Goal: Information Seeking & Learning: Learn about a topic

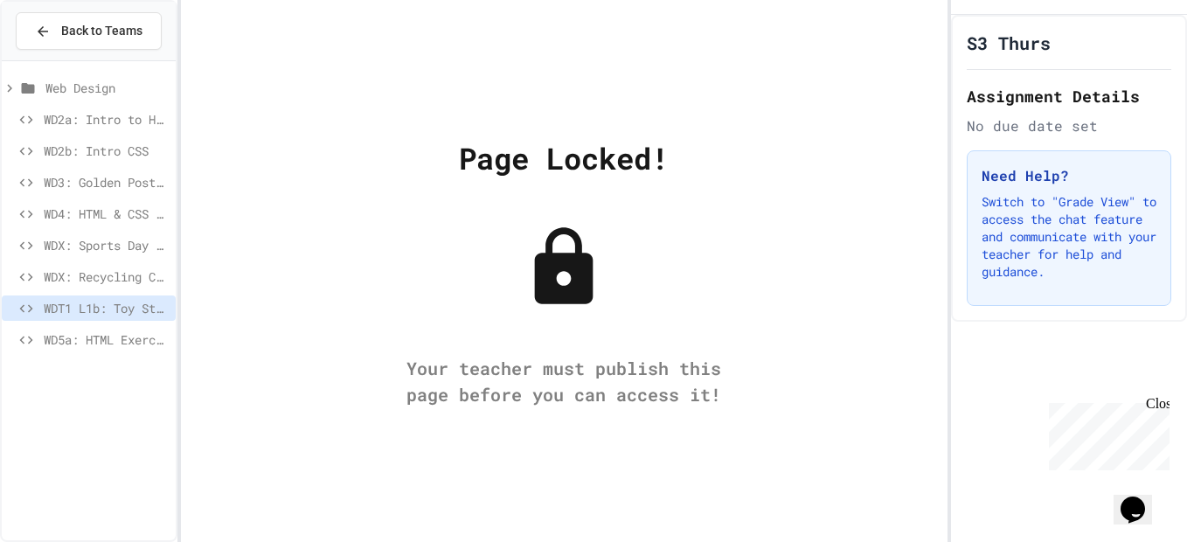
click at [103, 283] on span "WDX: Recycling Code - Vintage Games" at bounding box center [106, 276] width 125 height 18
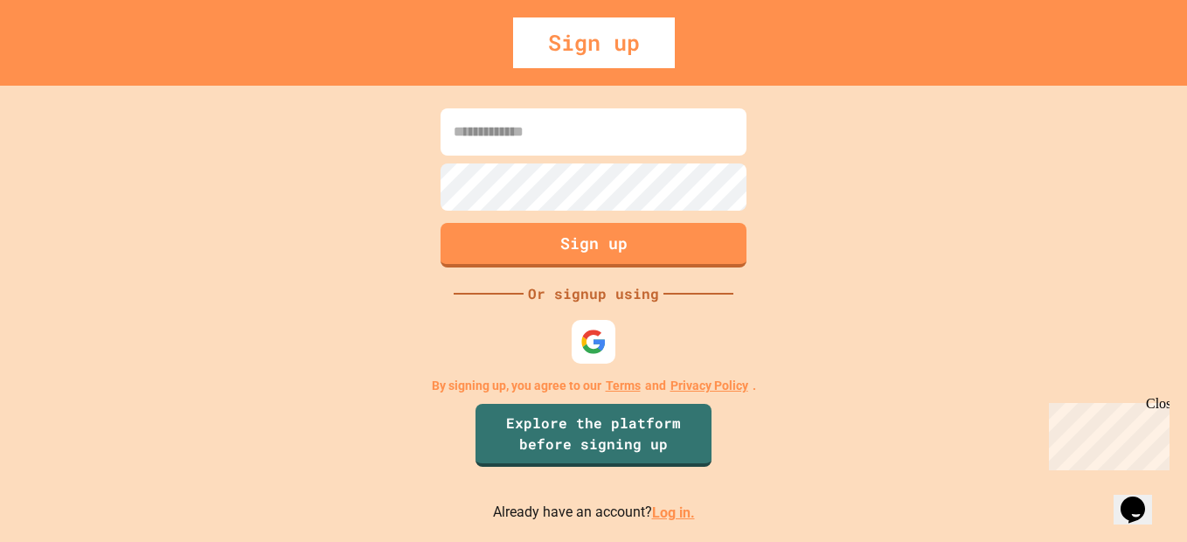
click at [677, 514] on link "Log in." at bounding box center [673, 512] width 43 height 17
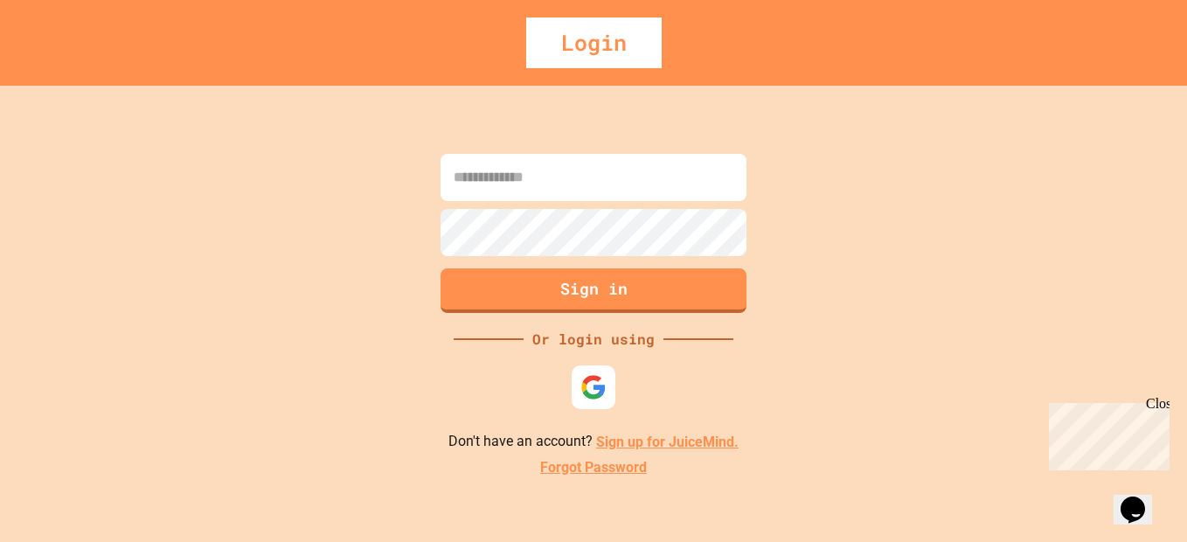
click at [560, 166] on input at bounding box center [594, 177] width 306 height 47
type input "**********"
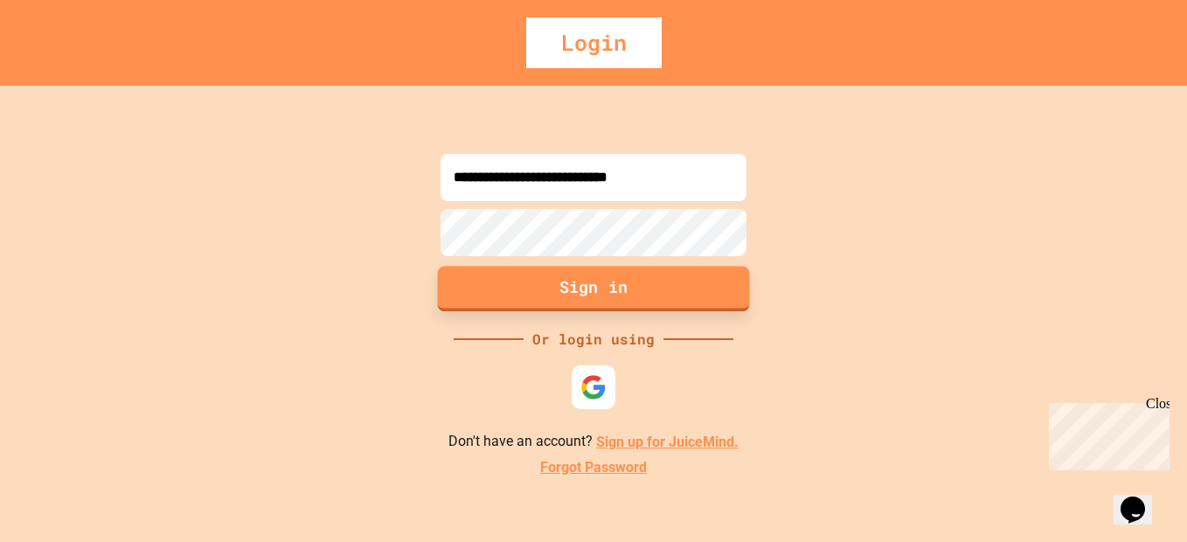
click at [653, 288] on button "Sign in" at bounding box center [594, 289] width 312 height 45
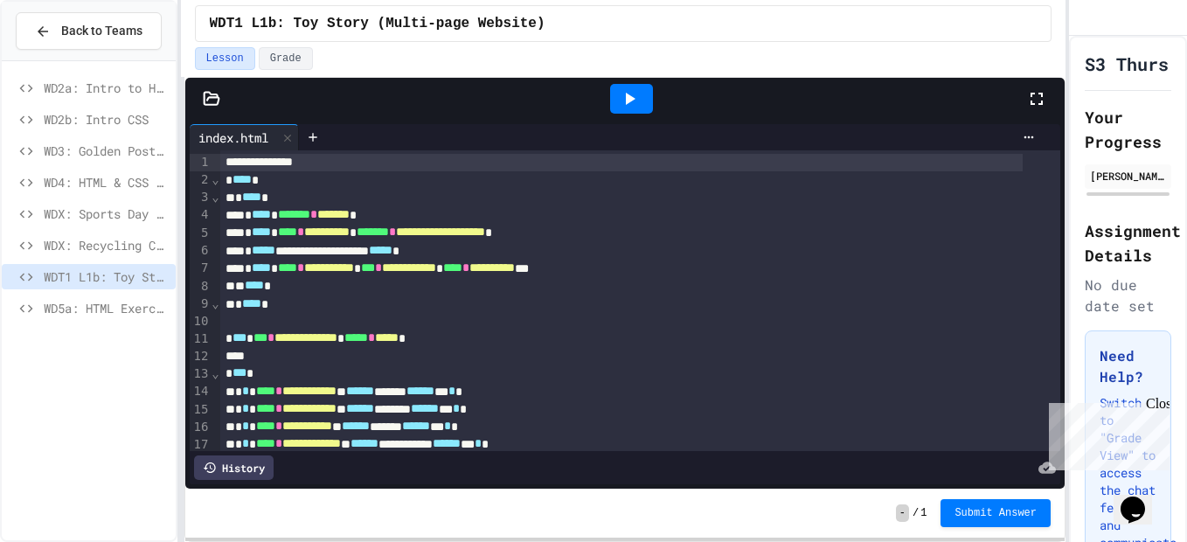
click at [637, 105] on icon at bounding box center [629, 98] width 21 height 21
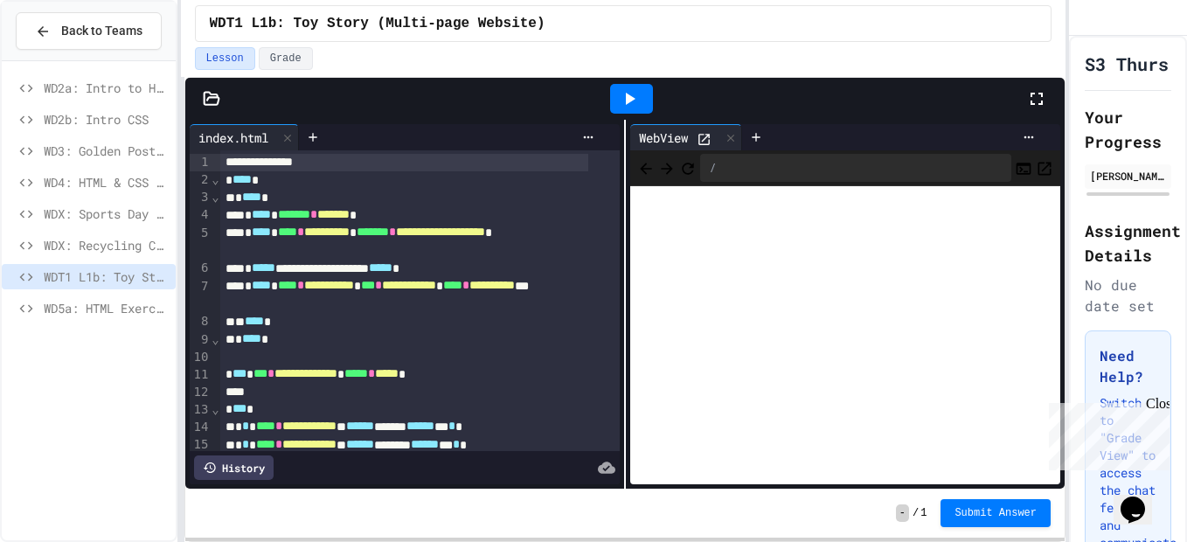
click at [1041, 93] on icon at bounding box center [1037, 99] width 12 height 12
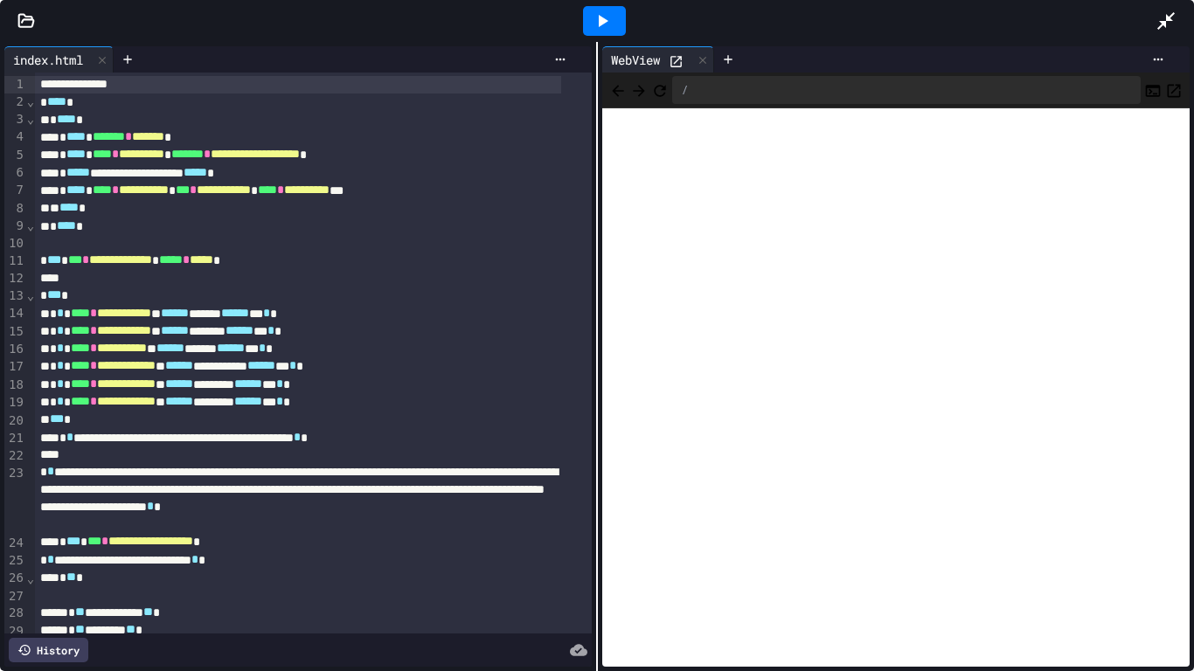
click at [40, 26] on div at bounding box center [26, 20] width 52 height 17
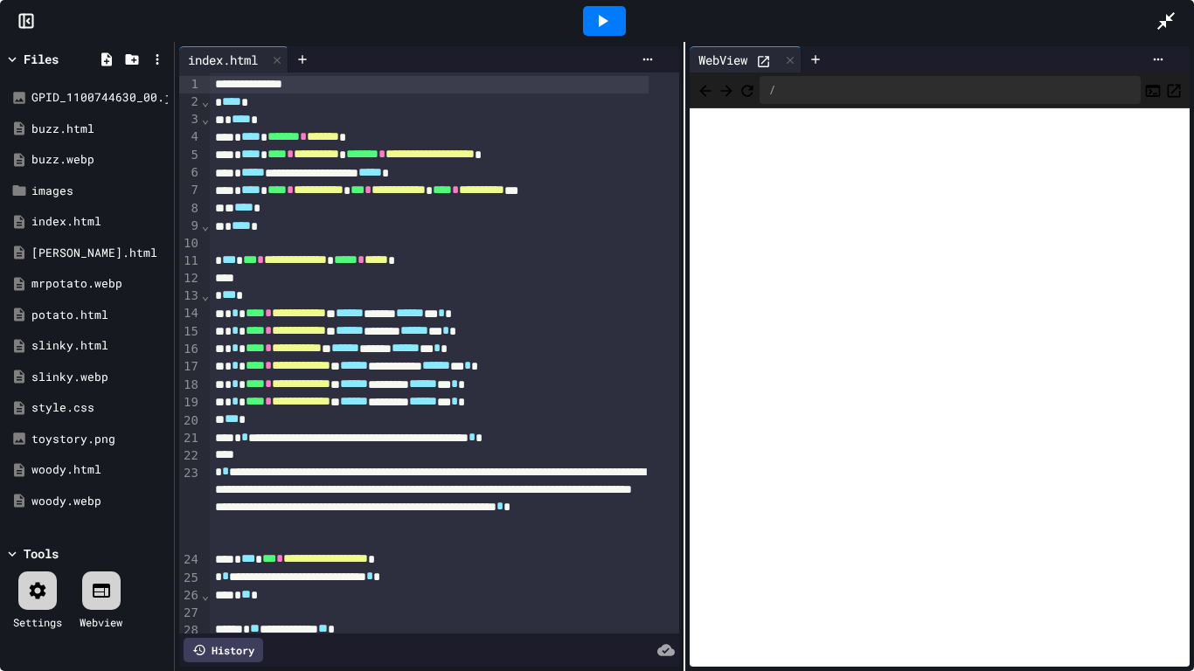
drag, startPoint x: 40, startPoint y: 26, endPoint x: 169, endPoint y: 1, distance: 131.0
click at [169, 1] on div at bounding box center [603, 20] width 1103 height 47
click at [106, 403] on div "style.css" at bounding box center [89, 407] width 117 height 17
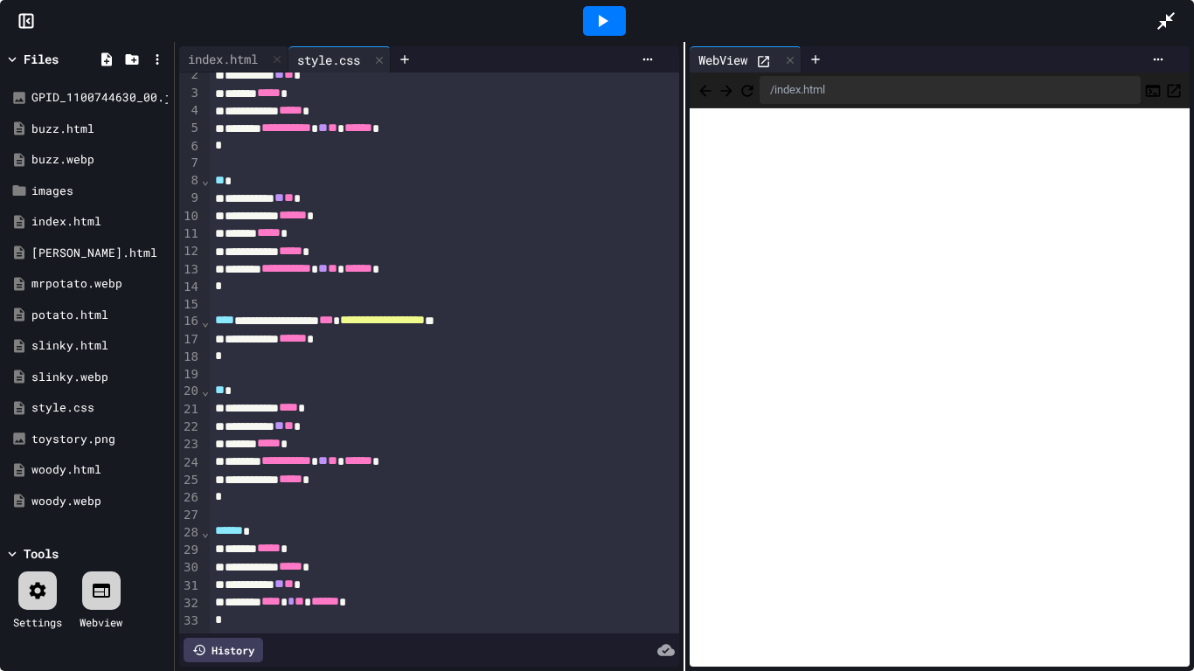
scroll to position [53, 0]
click at [245, 55] on div "index.html" at bounding box center [222, 59] width 87 height 18
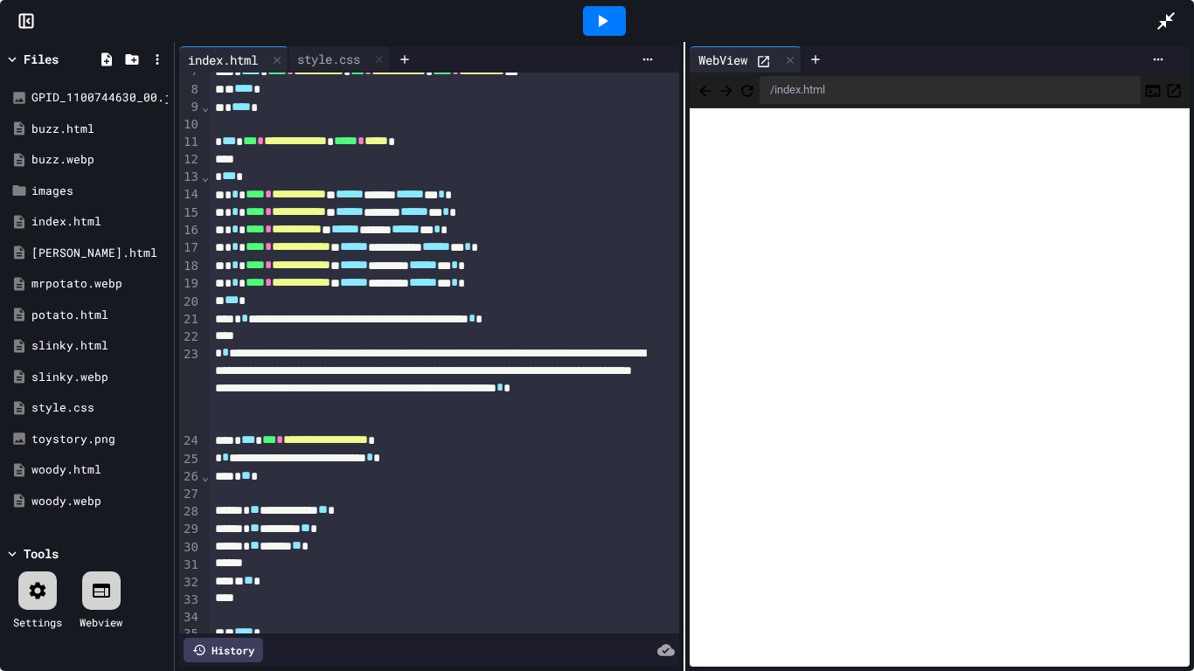
scroll to position [0, 0]
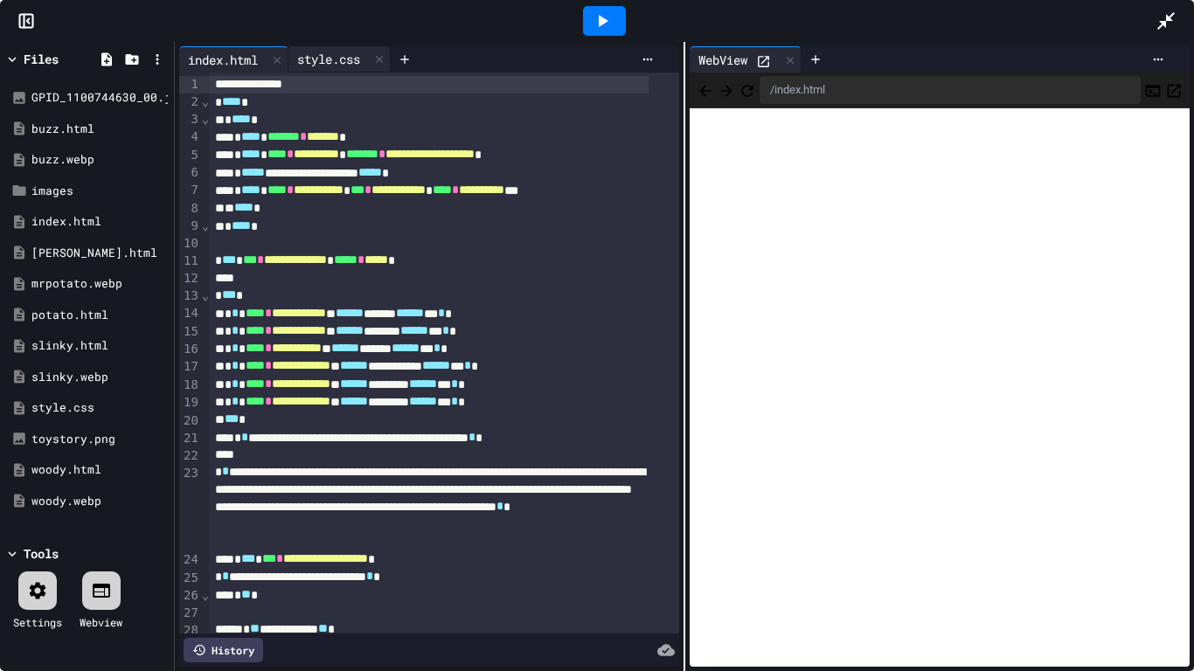
click at [344, 63] on div "style.css" at bounding box center [328, 59] width 80 height 18
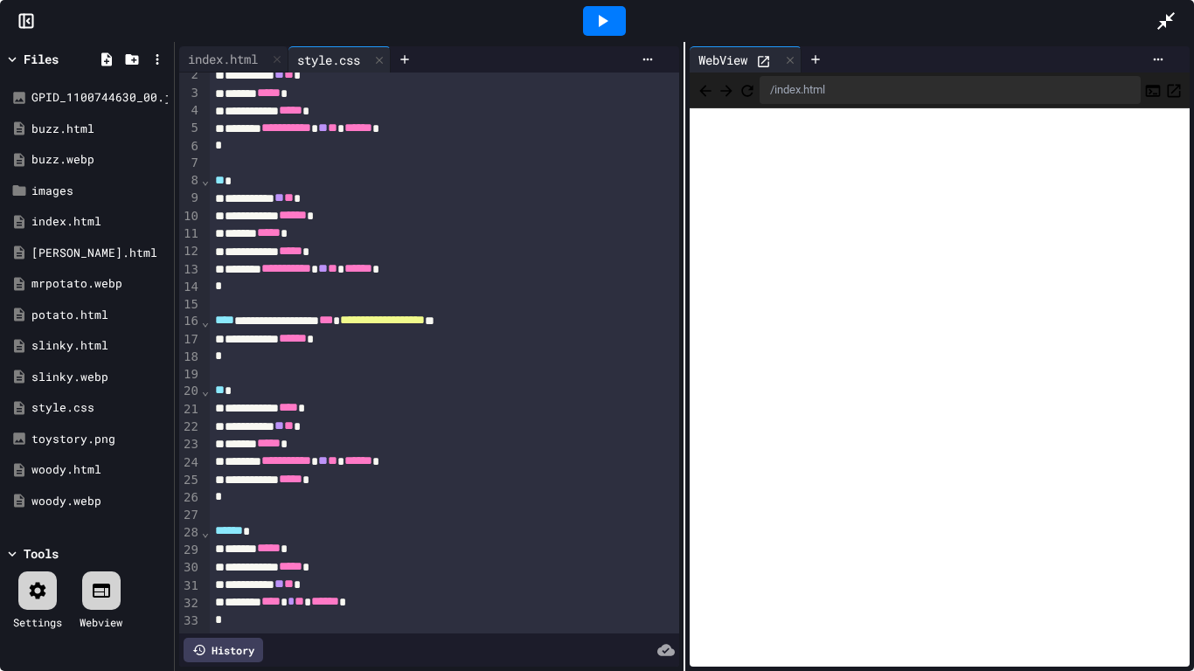
scroll to position [53, 0]
click at [232, 47] on div "index.html" at bounding box center [233, 59] width 109 height 26
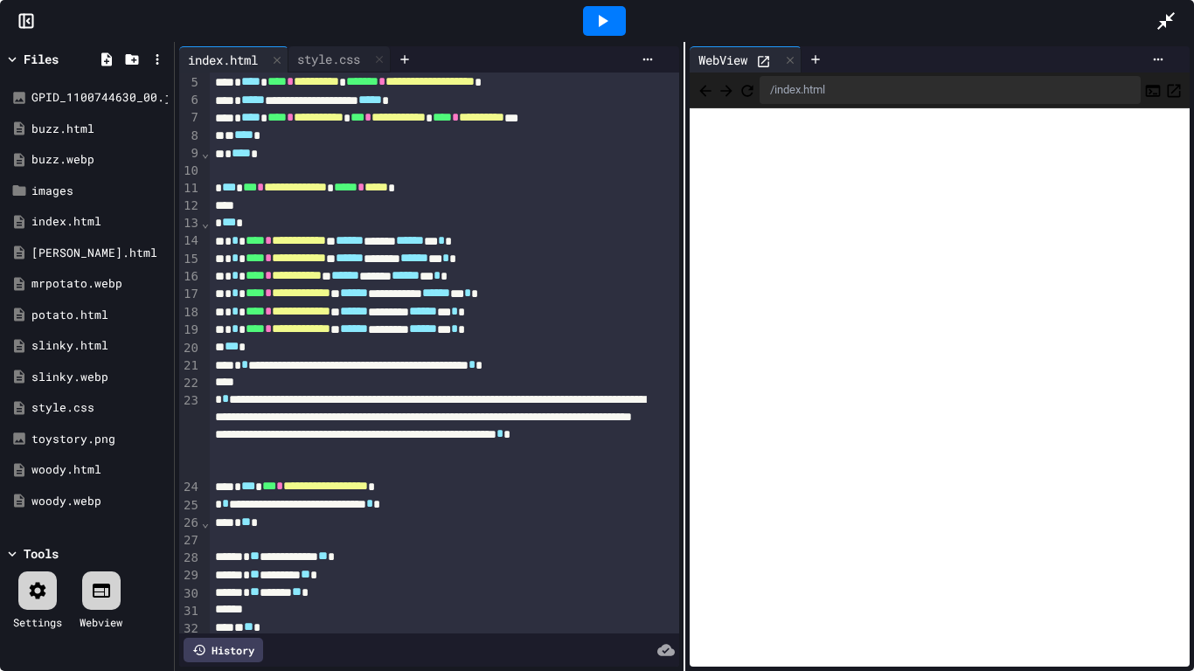
scroll to position [0, 0]
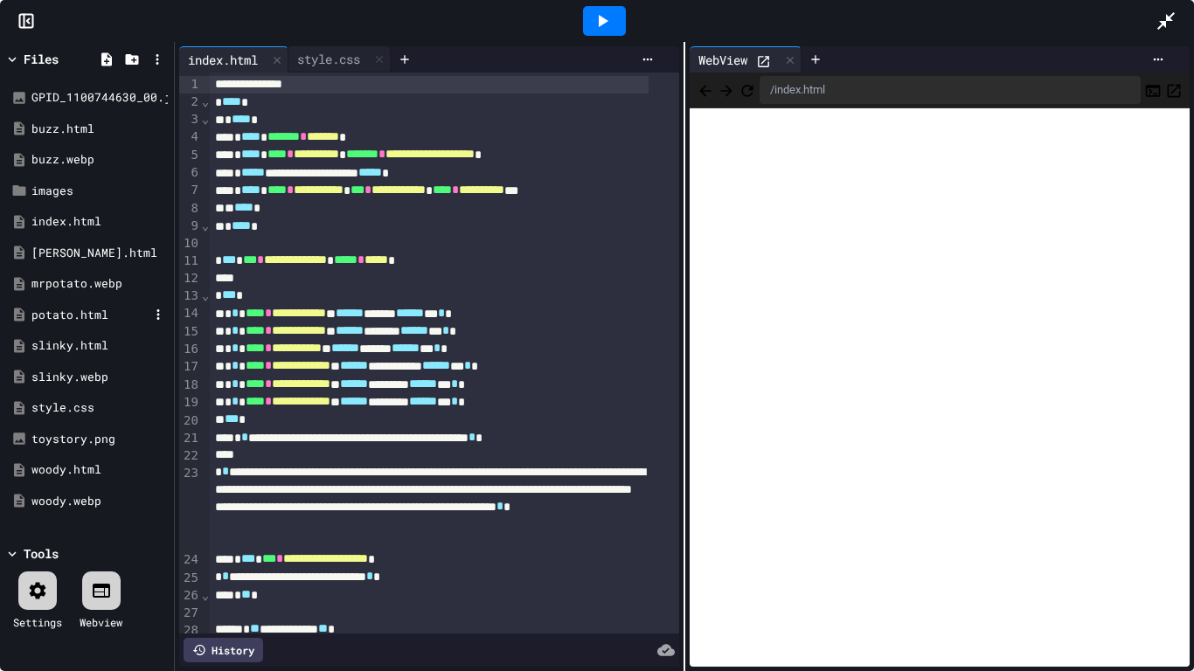
click at [83, 316] on div "potato.html" at bounding box center [89, 315] width 117 height 17
click at [85, 318] on div "potato.html" at bounding box center [89, 315] width 117 height 17
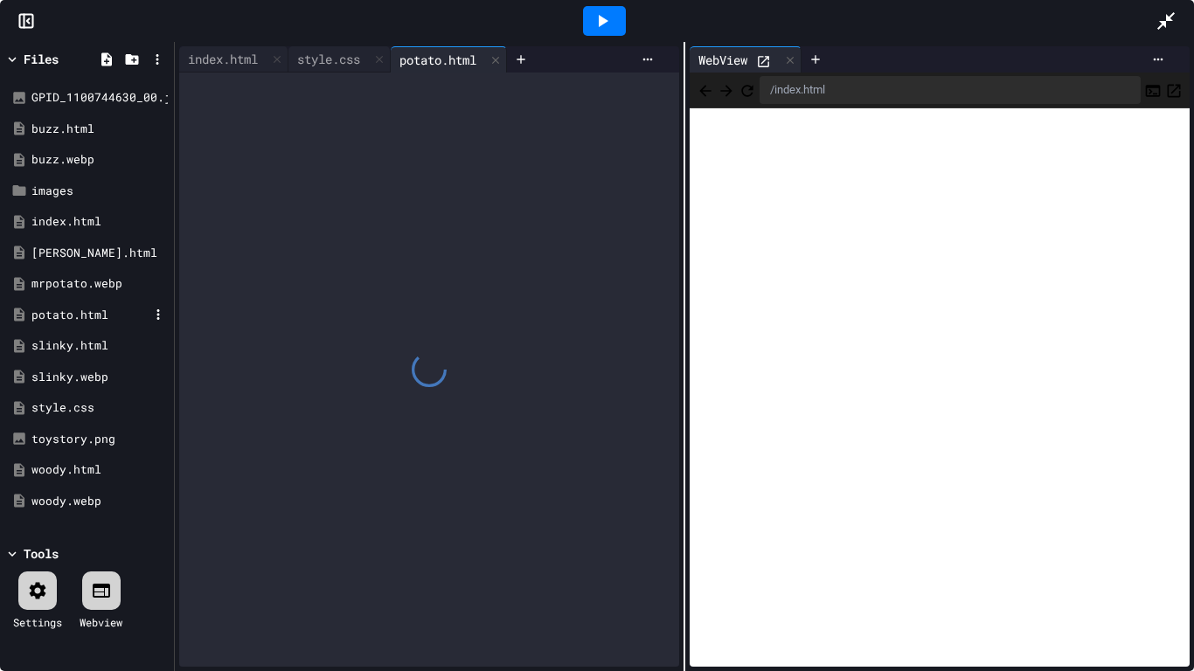
click at [85, 318] on div "potato.html" at bounding box center [89, 315] width 117 height 17
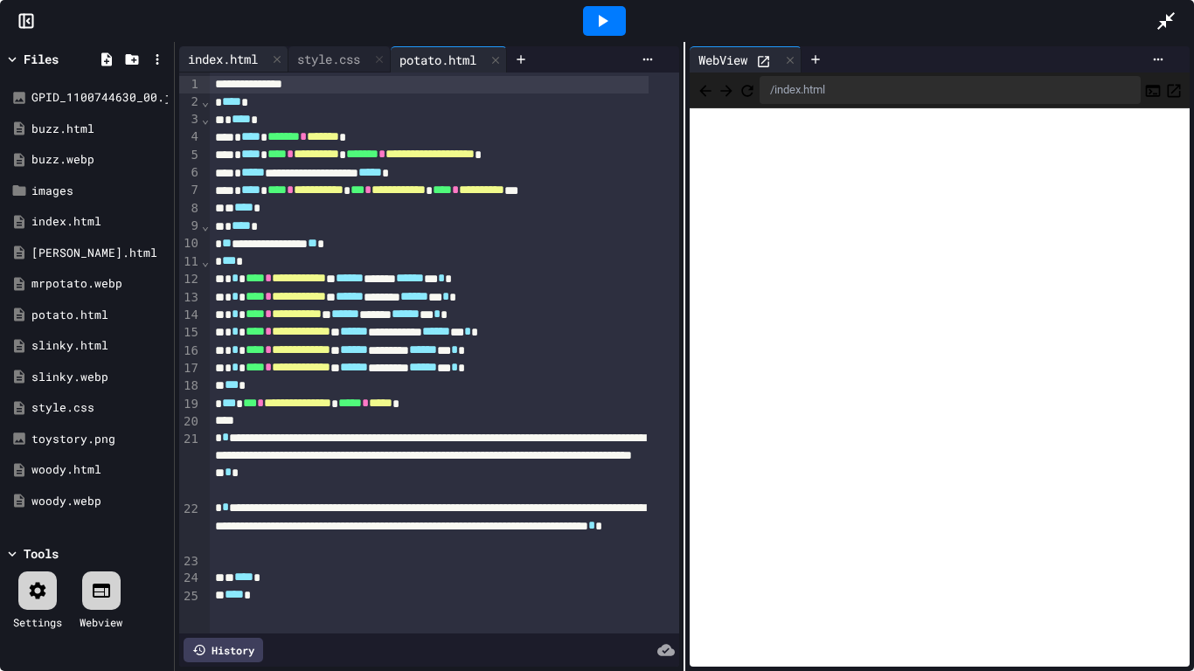
click at [230, 60] on div "index.html" at bounding box center [222, 59] width 87 height 18
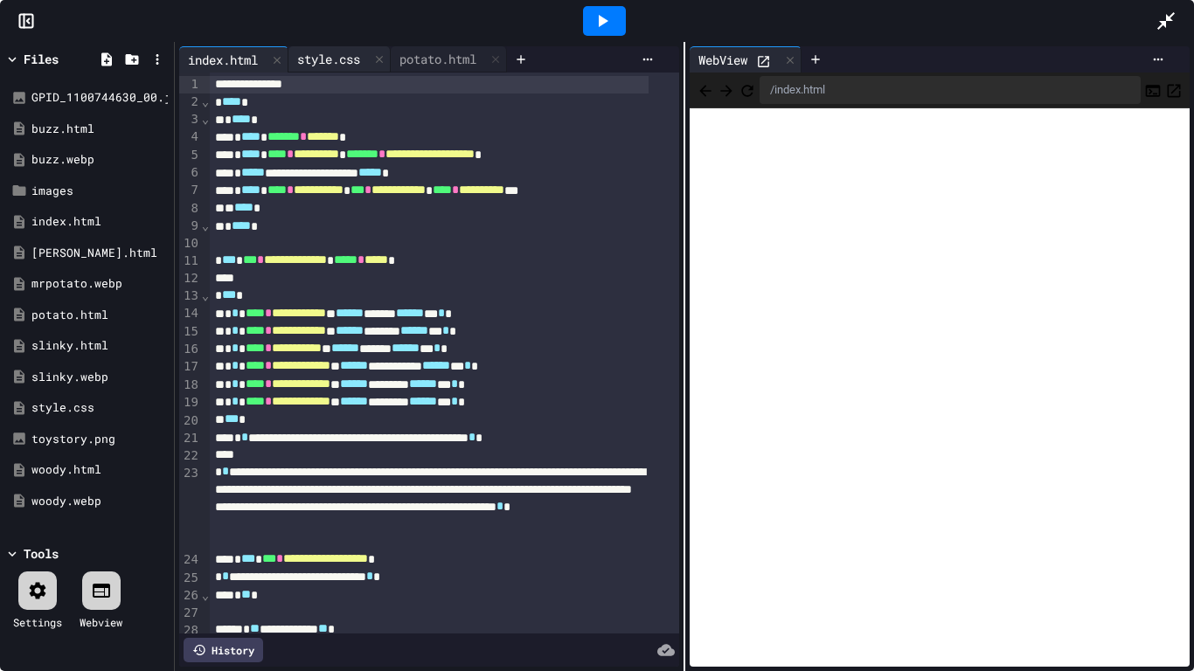
click at [325, 55] on div "style.css" at bounding box center [328, 59] width 80 height 18
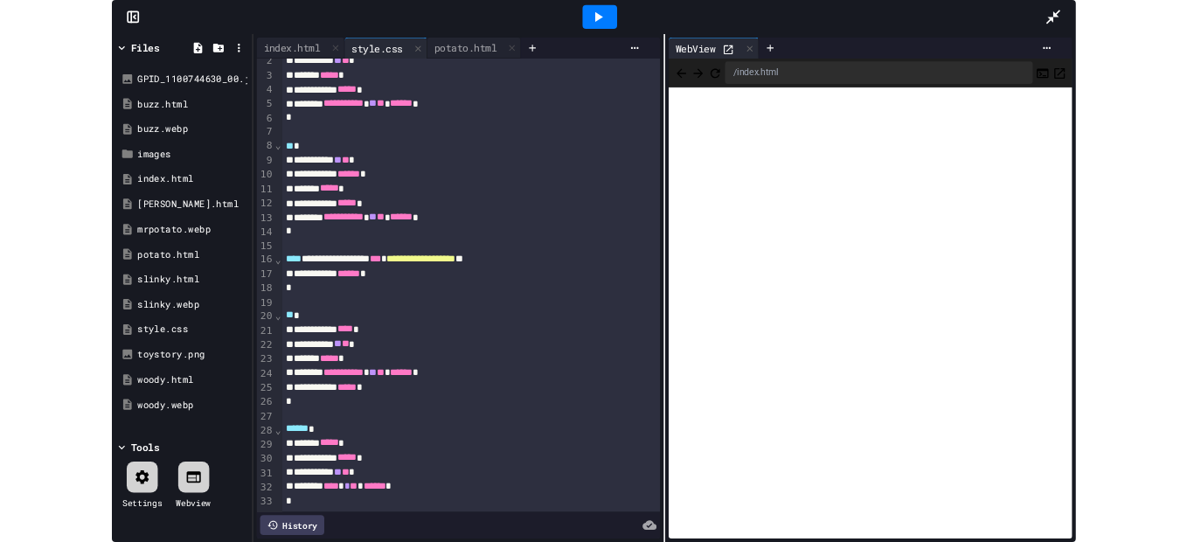
scroll to position [53, 0]
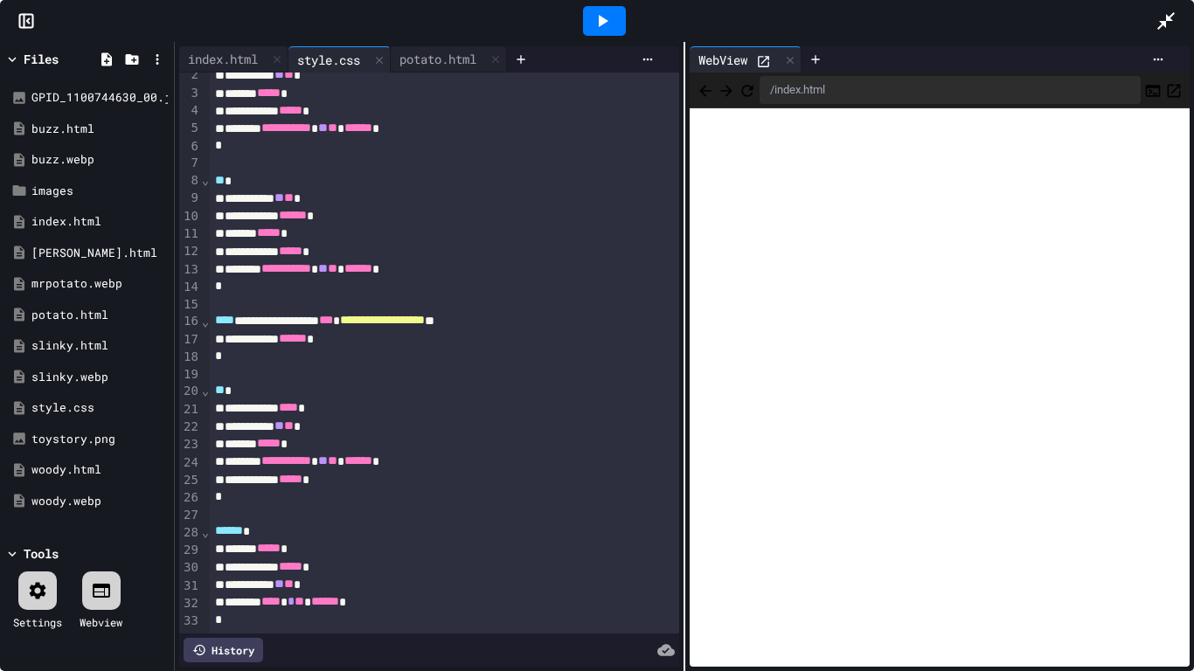
click at [1164, 17] on icon at bounding box center [1166, 20] width 21 height 21
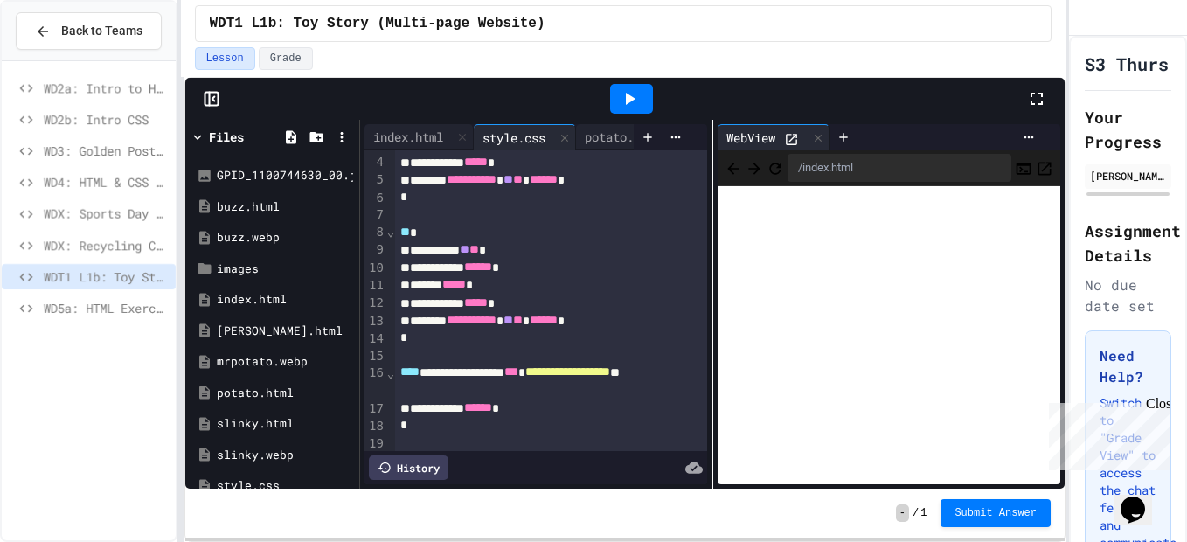
click at [114, 247] on span "WDX: Recycling Code - Vintage Games" at bounding box center [106, 245] width 125 height 18
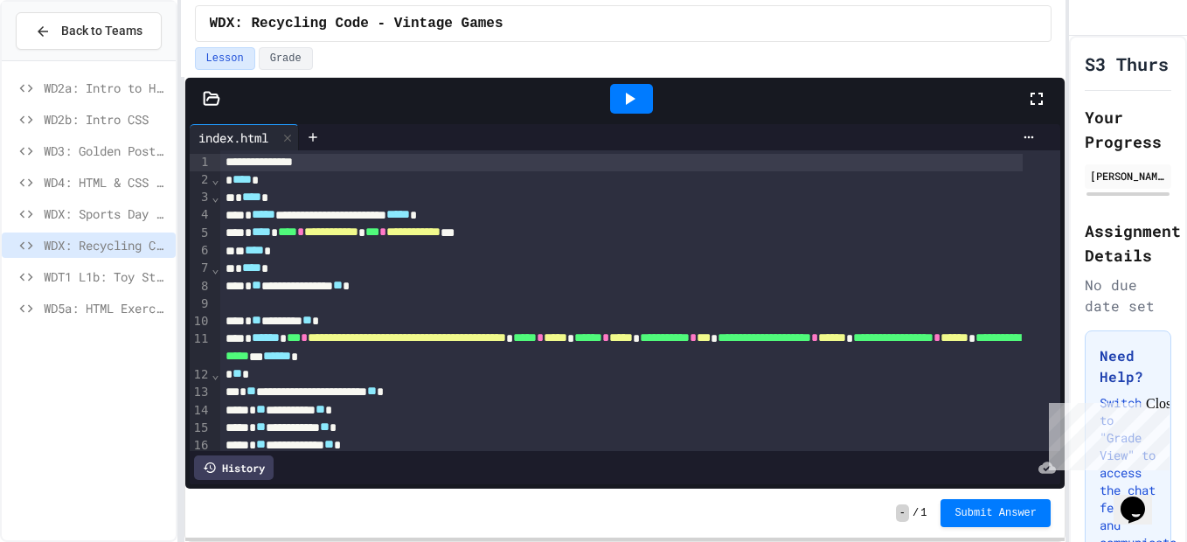
click at [615, 97] on div at bounding box center [631, 99] width 43 height 30
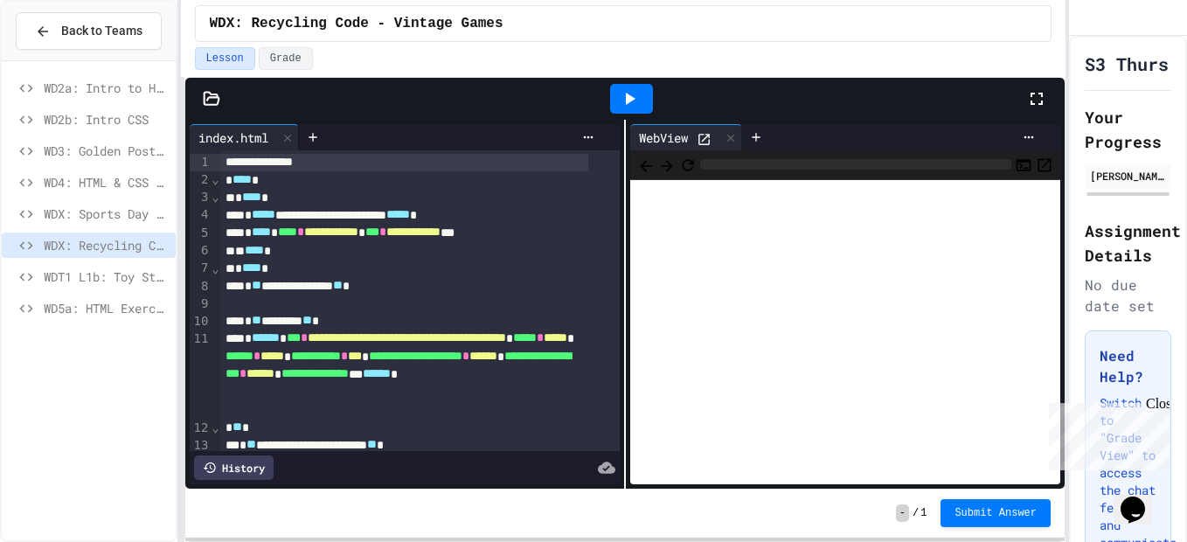
click at [129, 214] on span "WDX: Sports Day Website" at bounding box center [106, 214] width 125 height 18
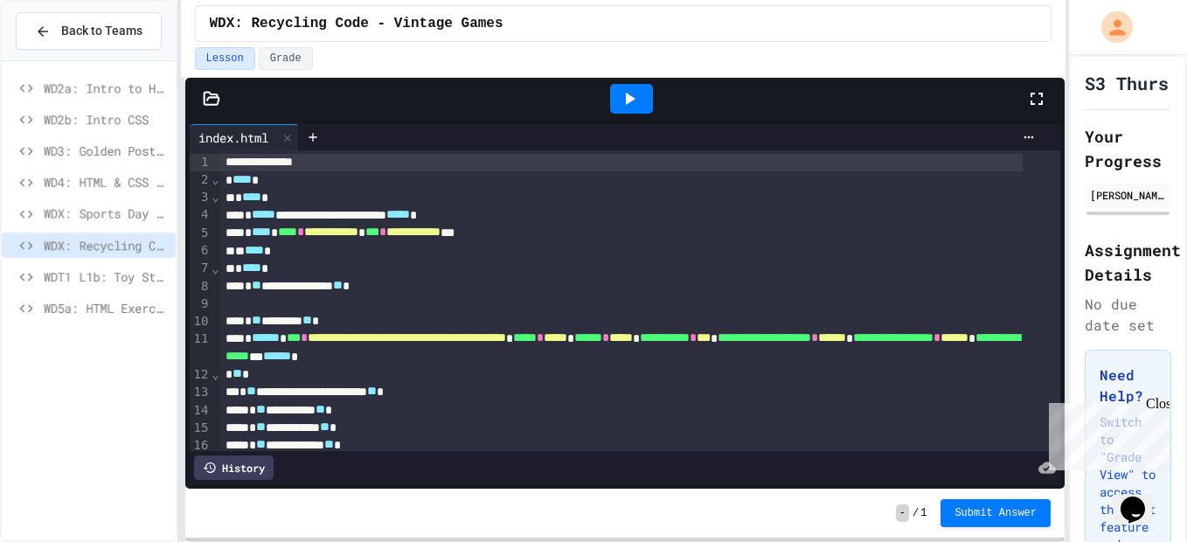
click at [115, 183] on span "WD4: HTML & CSS (Links and Lists)" at bounding box center [106, 182] width 125 height 18
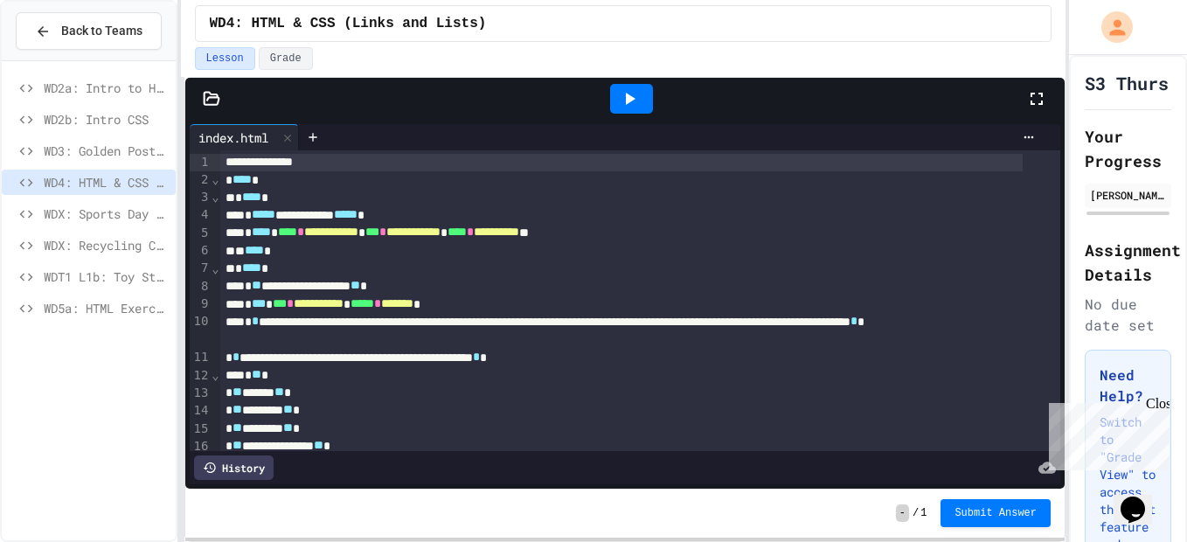
click at [643, 109] on div at bounding box center [631, 99] width 43 height 30
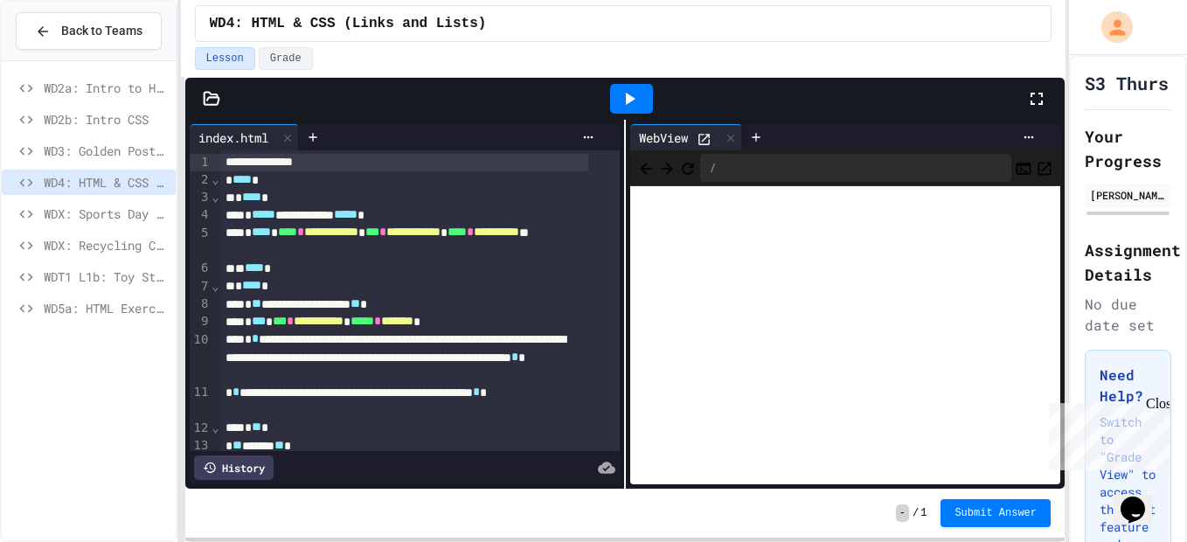
click at [1038, 105] on icon at bounding box center [1036, 98] width 21 height 21
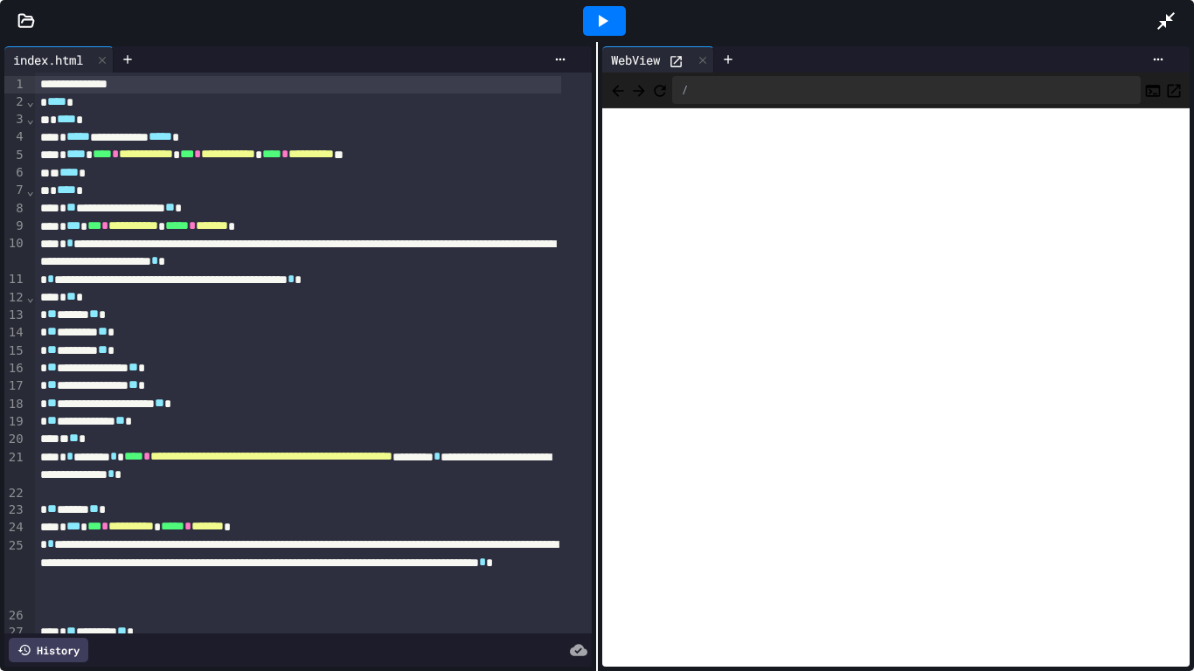
click at [24, 17] on icon at bounding box center [25, 20] width 17 height 17
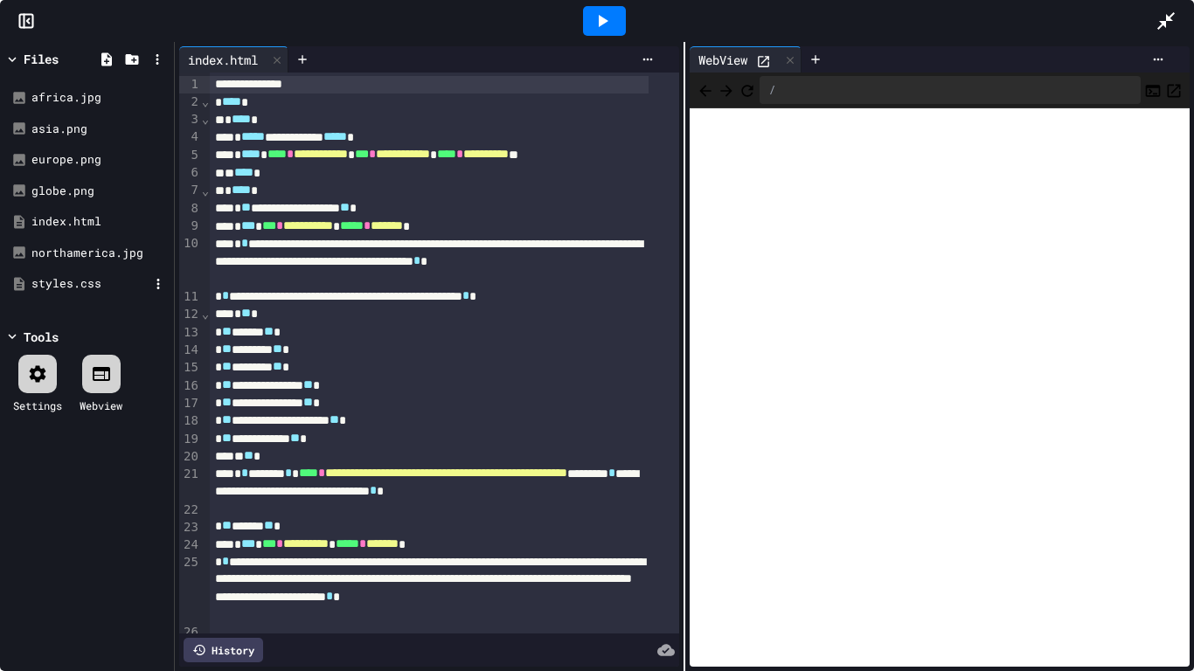
click at [73, 274] on div "styles.css" at bounding box center [86, 283] width 165 height 31
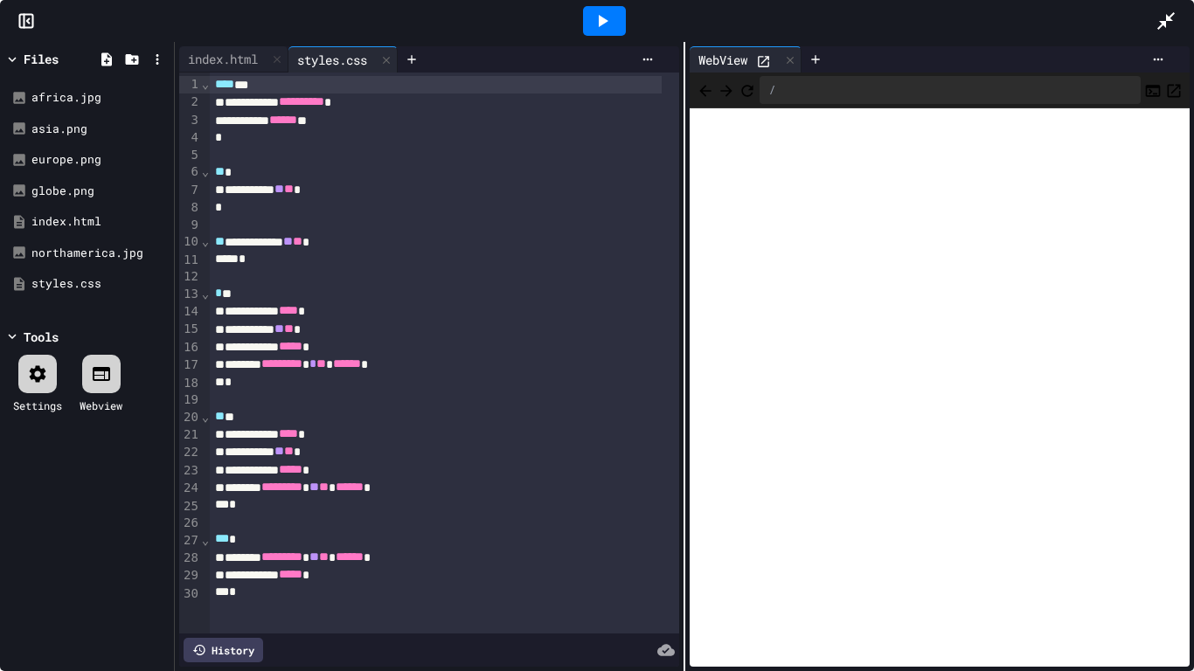
click at [1164, 11] on icon at bounding box center [1166, 20] width 21 height 21
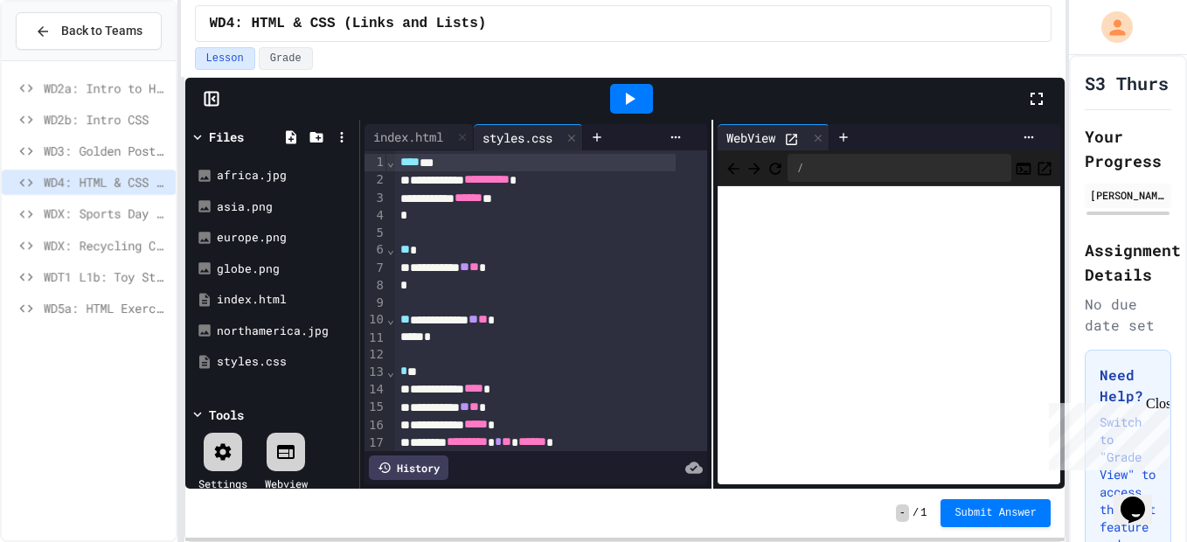
click at [122, 222] on span "WDX: Sports Day Website" at bounding box center [106, 214] width 125 height 18
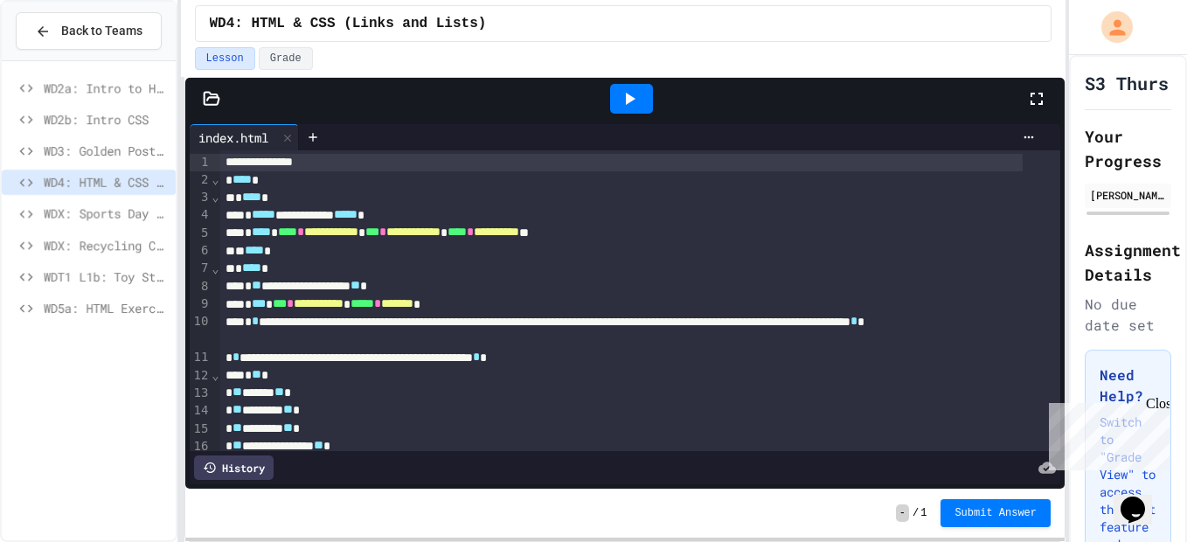
click at [124, 156] on span "WD3: Golden Postbox" at bounding box center [106, 151] width 125 height 18
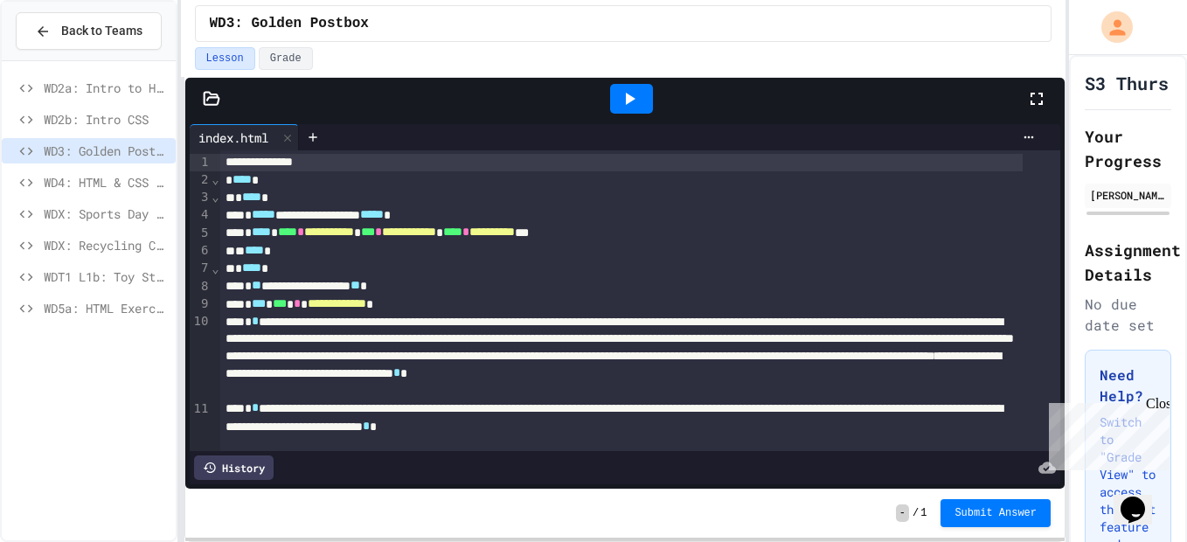
click at [633, 92] on icon at bounding box center [629, 98] width 21 height 21
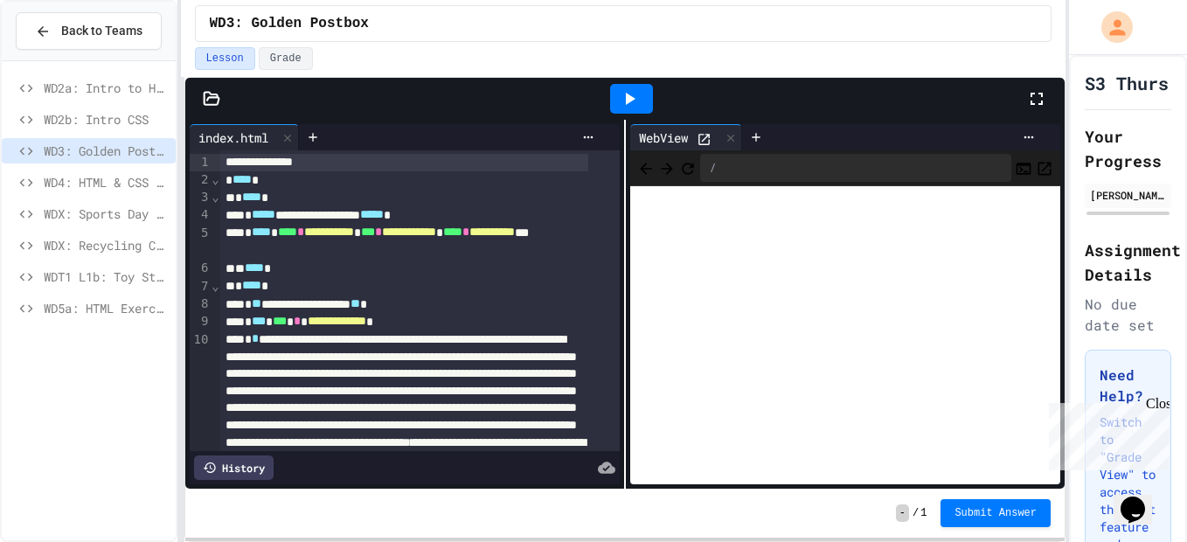
click at [1040, 96] on icon at bounding box center [1036, 98] width 21 height 21
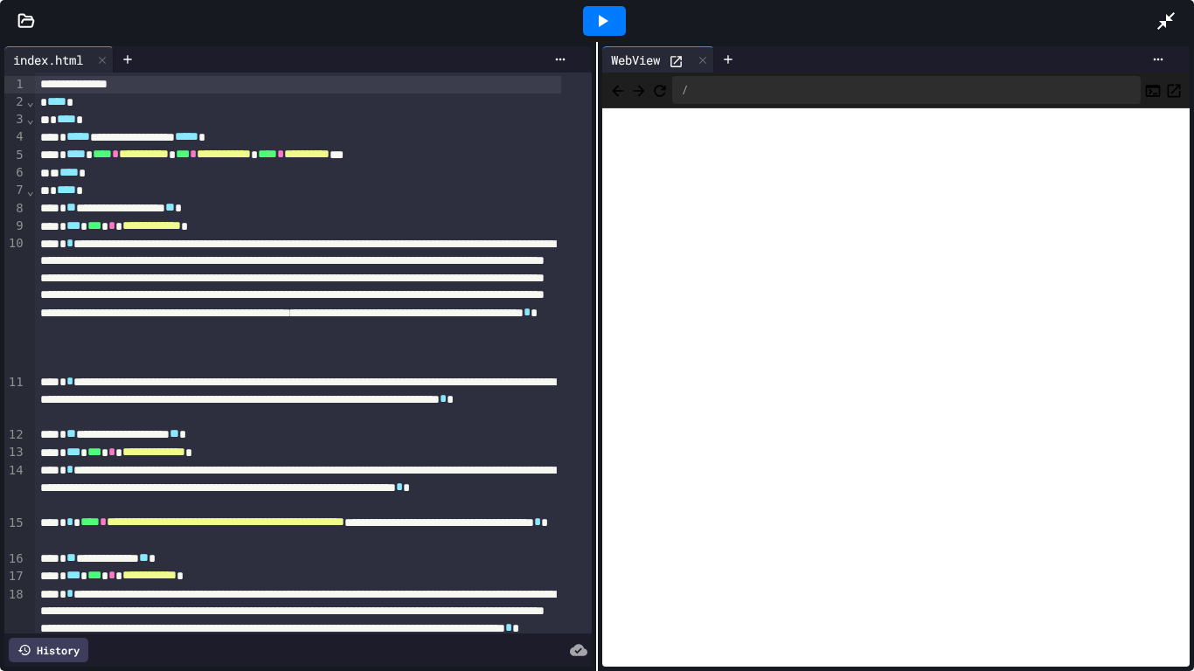
click at [19, 16] on icon at bounding box center [26, 20] width 15 height 12
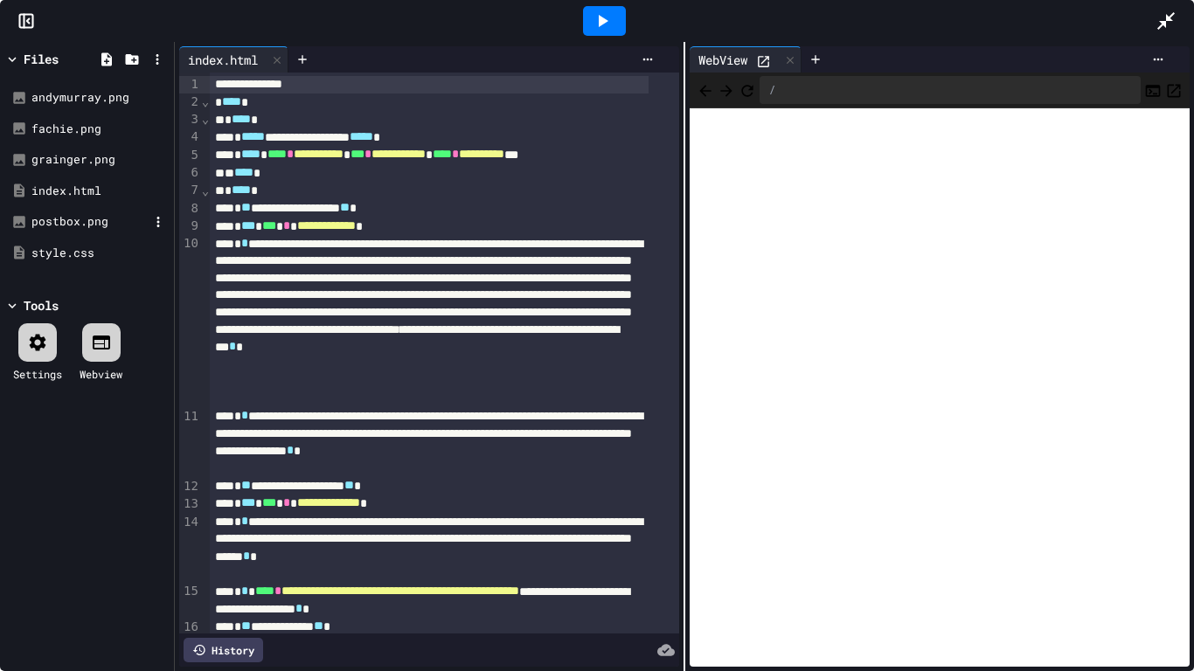
click at [80, 236] on div "postbox.png" at bounding box center [86, 221] width 165 height 31
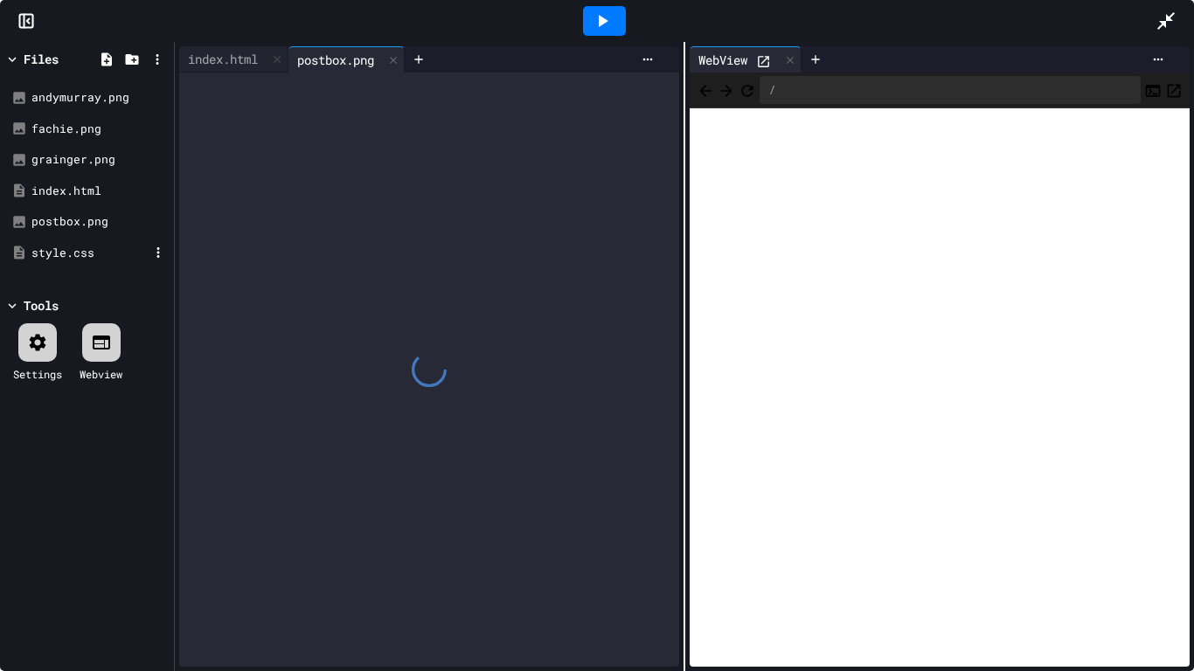
click at [80, 251] on div "style.css" at bounding box center [89, 253] width 117 height 17
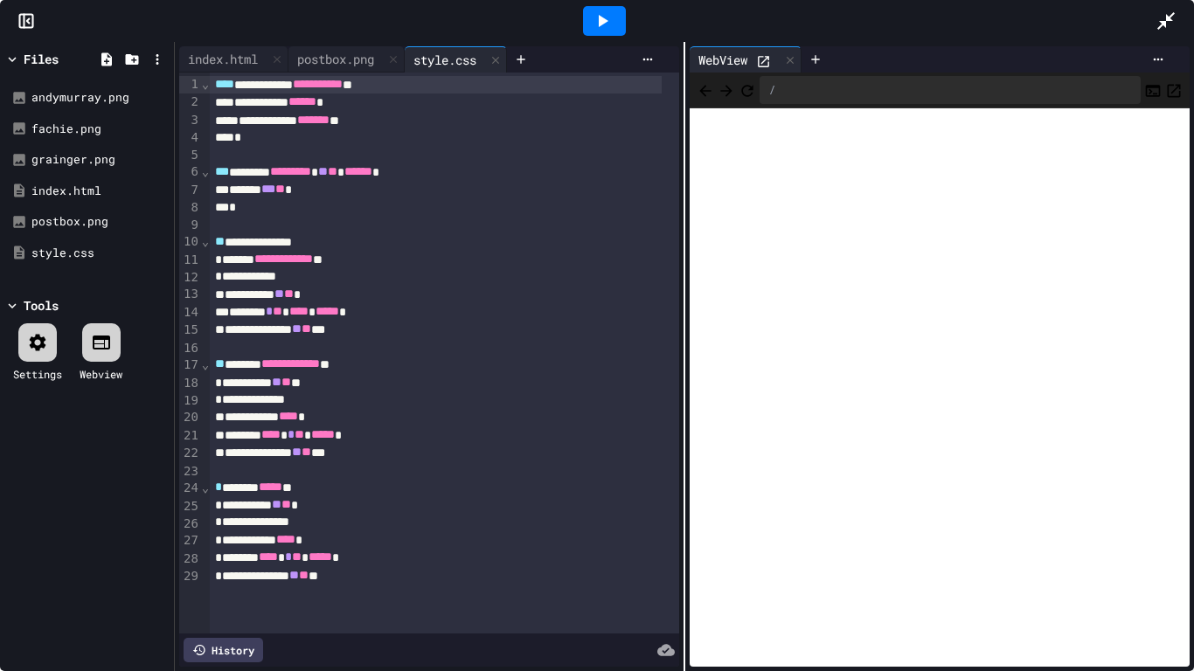
click at [1181, 15] on div at bounding box center [1175, 20] width 38 height 47
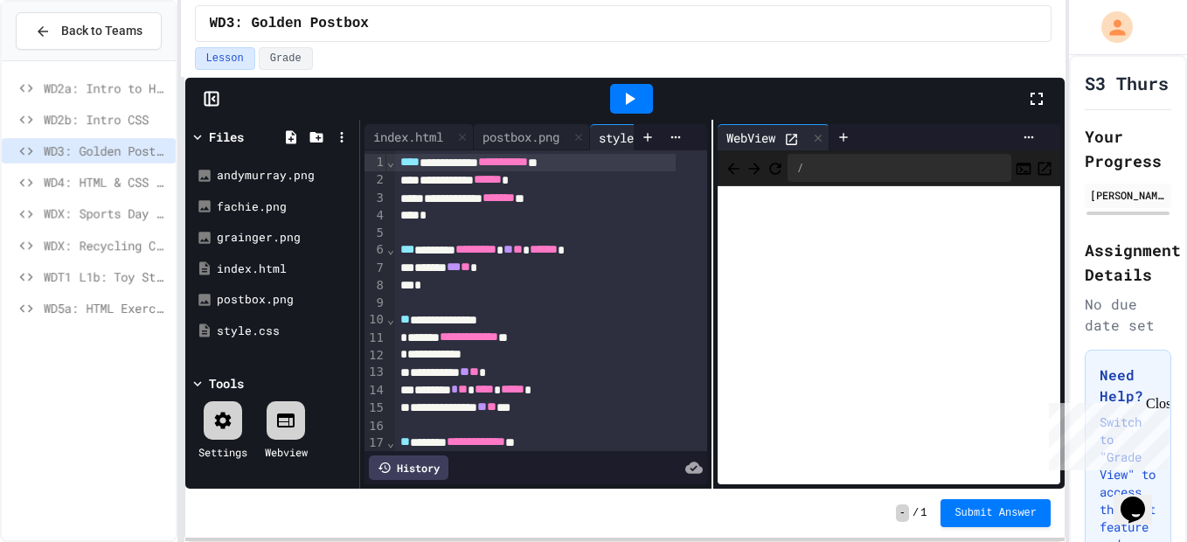
click at [140, 124] on span "WD2b: Intro CSS" at bounding box center [106, 119] width 125 height 18
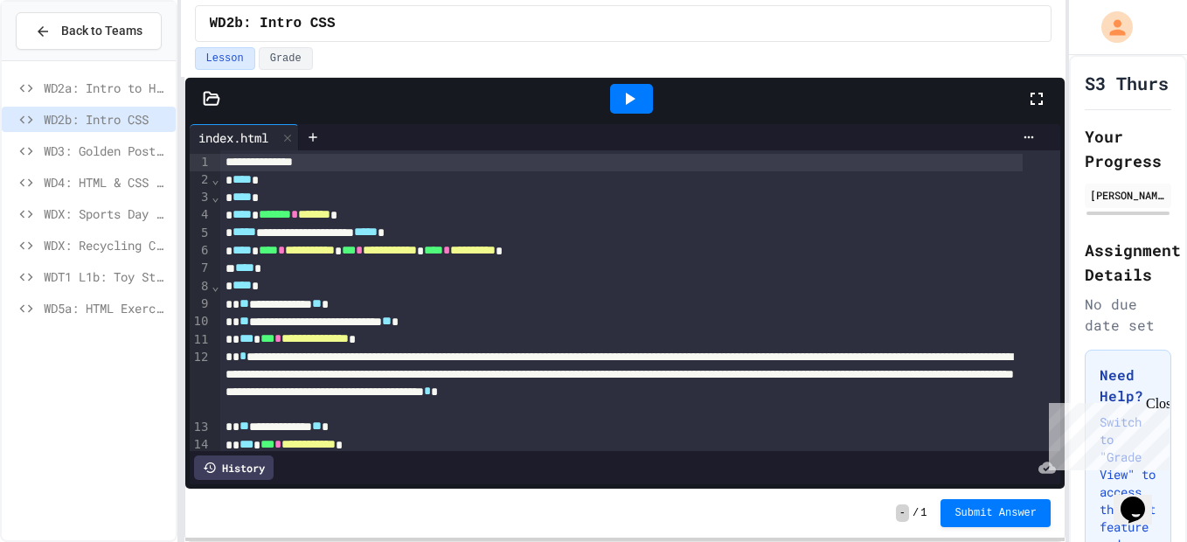
click at [632, 92] on icon at bounding box center [629, 98] width 21 height 21
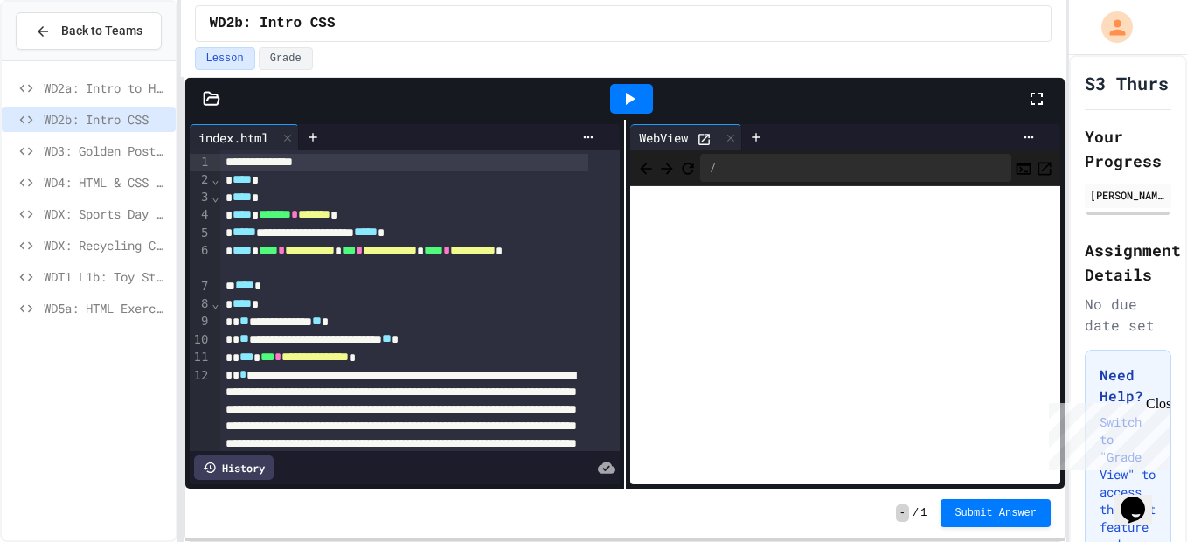
click at [1045, 103] on icon at bounding box center [1036, 98] width 21 height 21
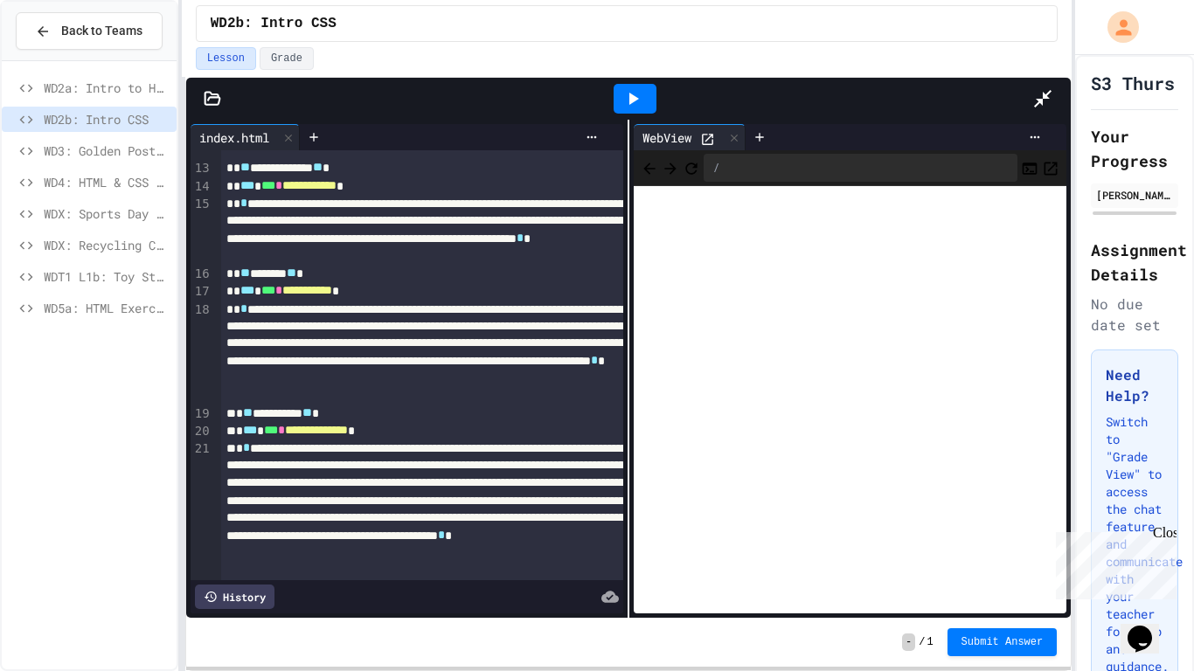
scroll to position [296, 0]
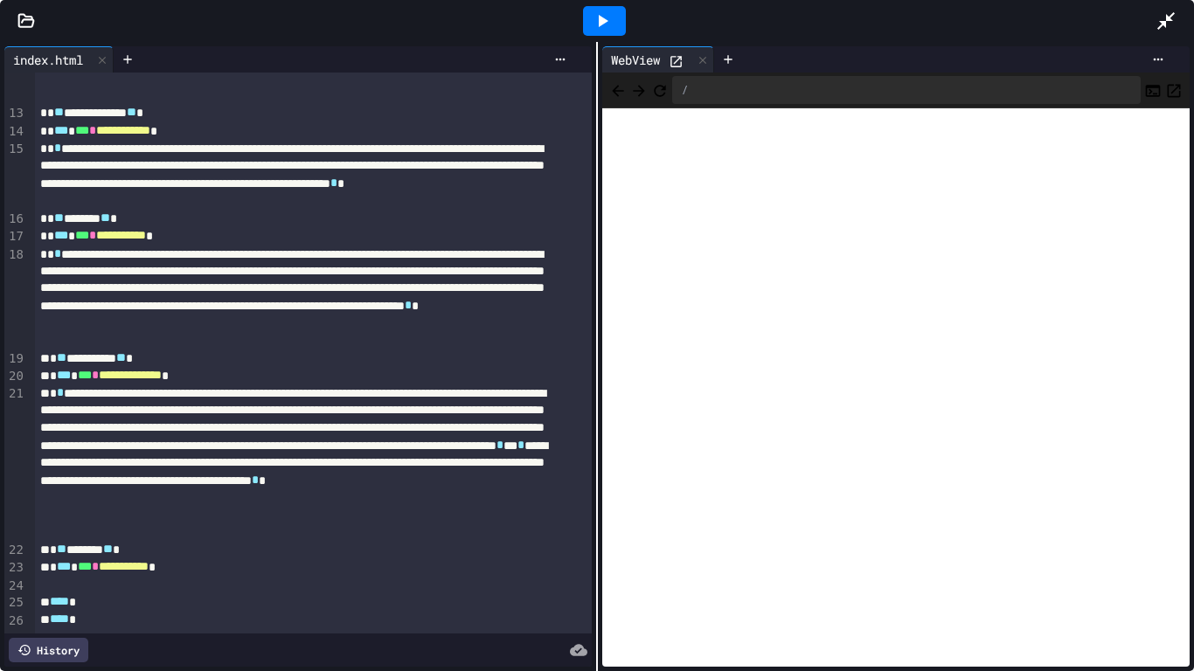
click at [20, 7] on div at bounding box center [597, 21] width 1194 height 42
click at [24, 17] on icon at bounding box center [26, 20] width 15 height 12
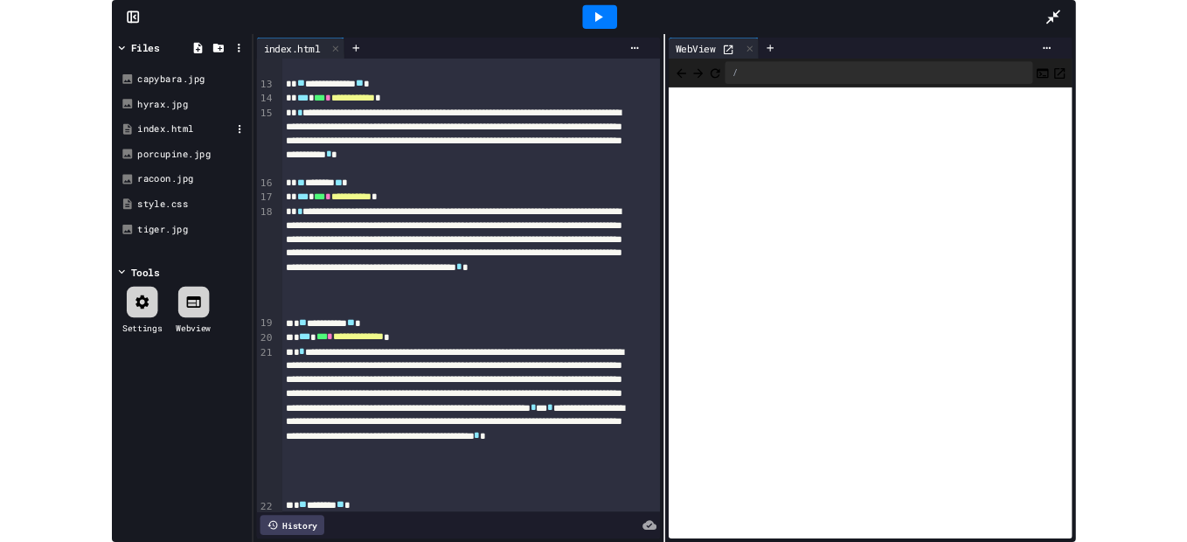
scroll to position [314, 0]
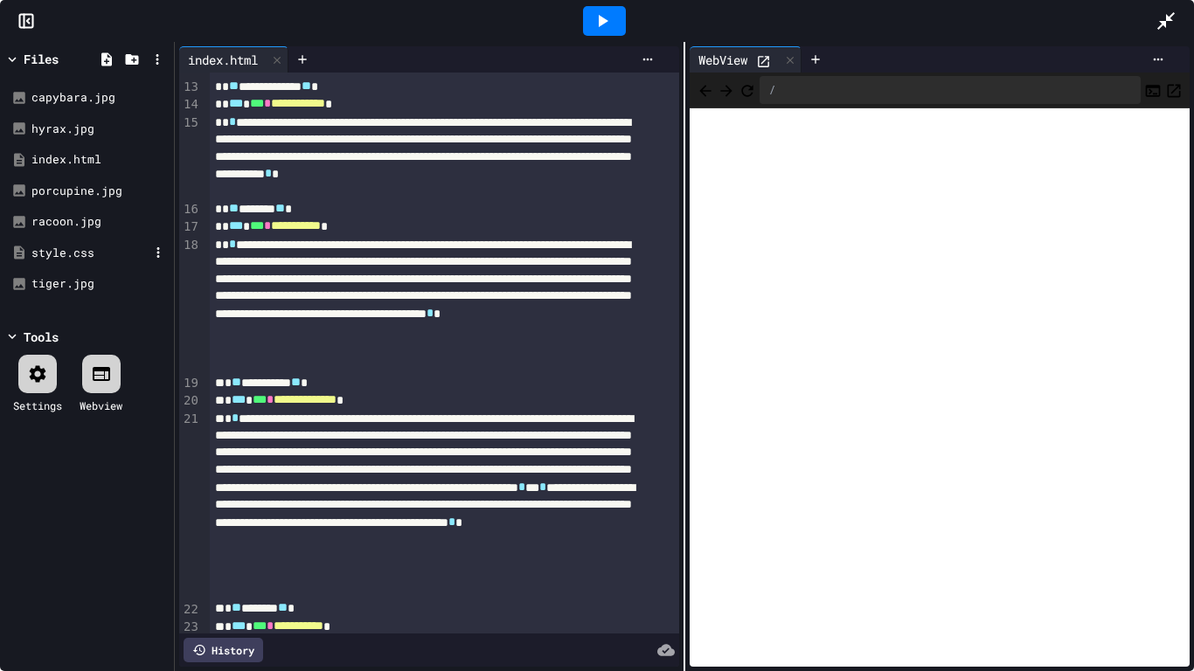
click at [63, 256] on div "style.css" at bounding box center [89, 253] width 117 height 17
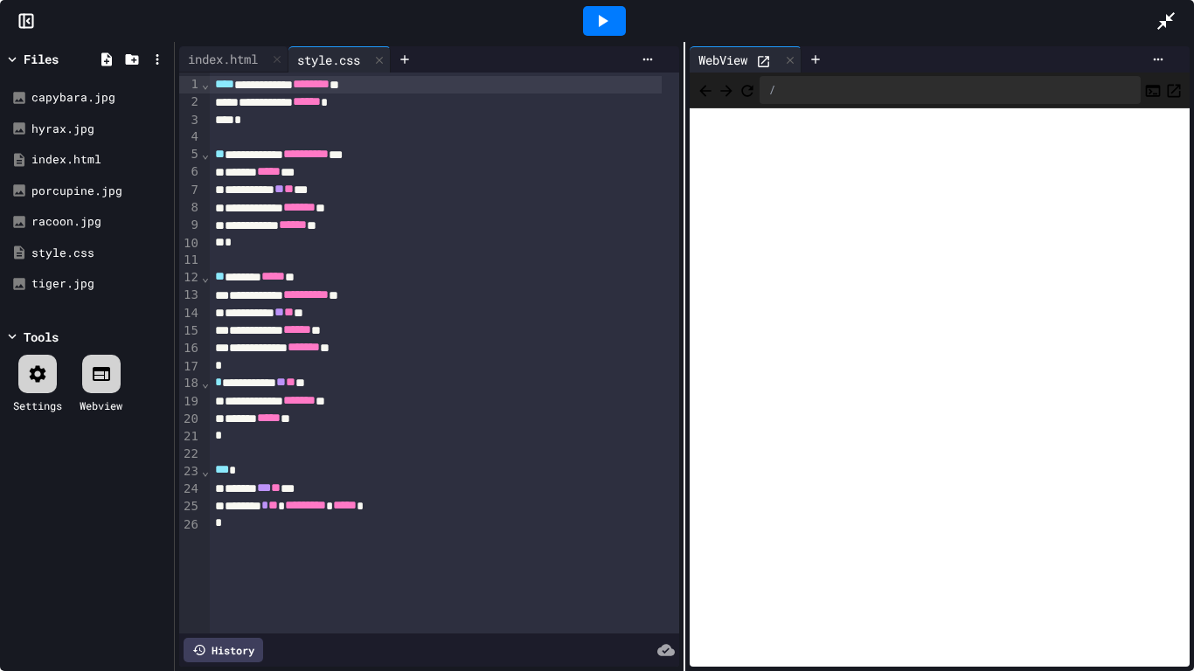
click at [1160, 31] on icon at bounding box center [1166, 20] width 21 height 21
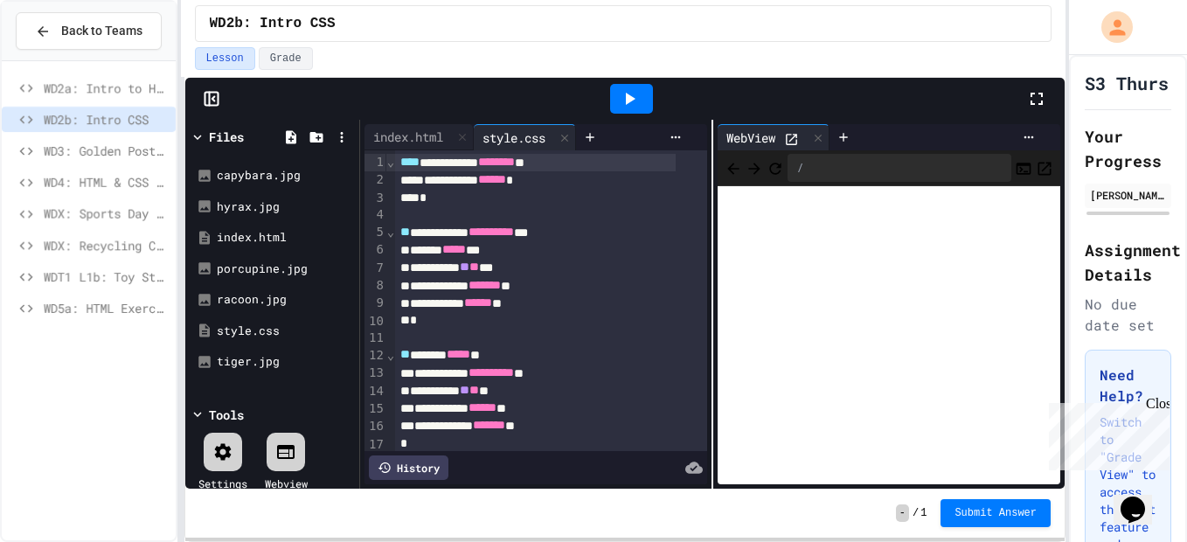
click at [117, 74] on div at bounding box center [89, 194] width 174 height 252
click at [118, 87] on span "WD2a: Intro to HTML" at bounding box center [106, 88] width 125 height 18
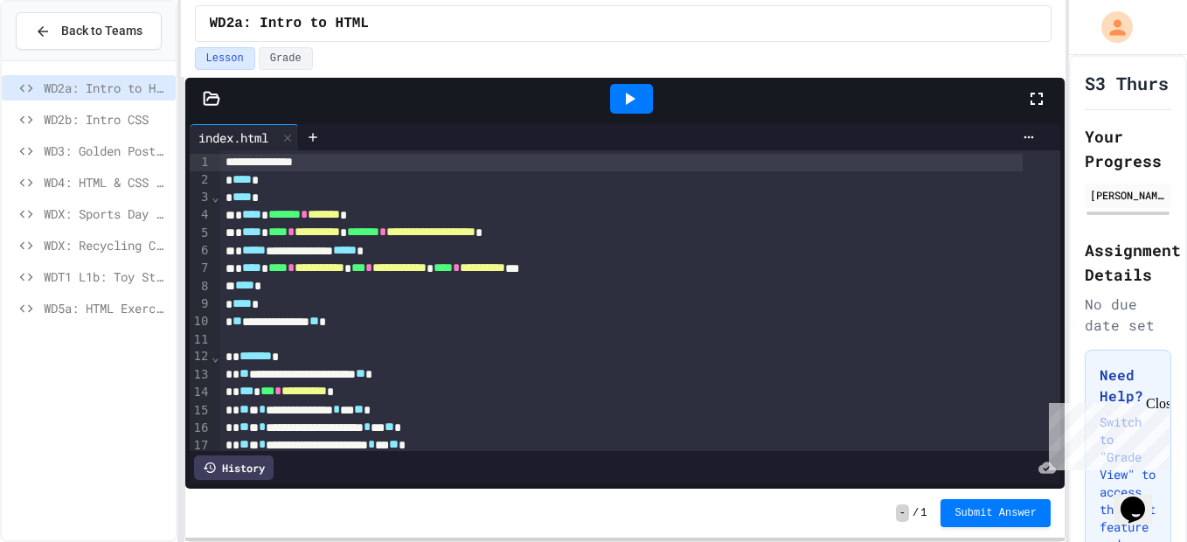
click at [621, 107] on icon at bounding box center [629, 98] width 21 height 21
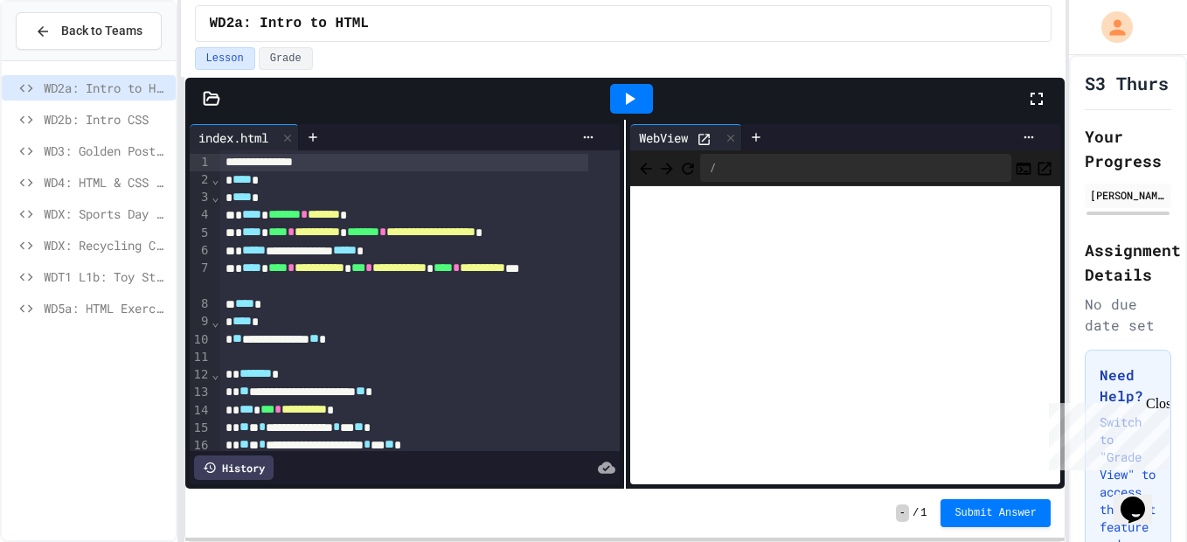
click at [1046, 95] on div at bounding box center [1045, 98] width 38 height 47
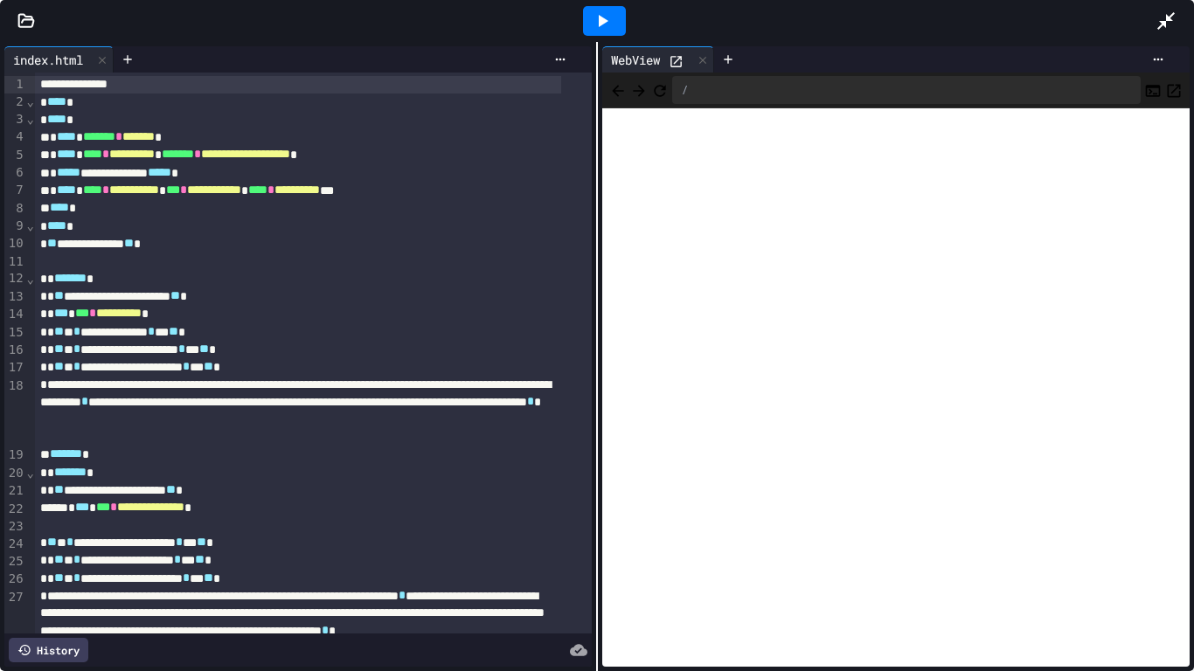
click at [1164, 27] on icon at bounding box center [1166, 20] width 21 height 21
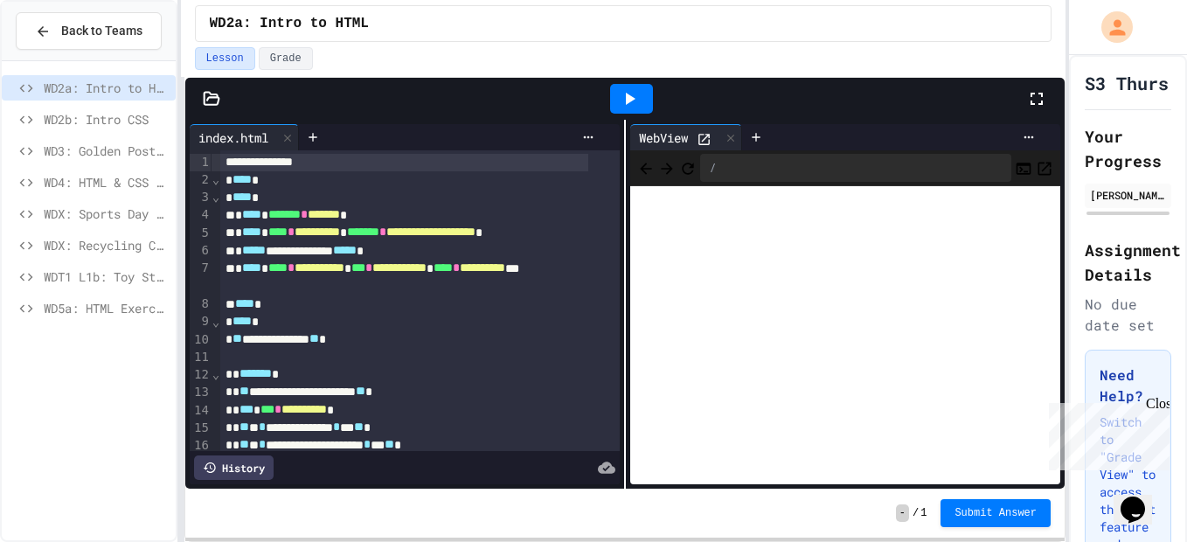
click at [10, 541] on div "Back to Teams WD2a: Intro to HTML WD2b: Intro CSS WD3: Golden Postbox WD4: HTML…" at bounding box center [88, 271] width 177 height 542
click at [11, 541] on html "**********" at bounding box center [593, 271] width 1187 height 542
click at [114, 323] on div "WD5a: HTML Exercise - Board Games" at bounding box center [89, 310] width 174 height 31
click at [112, 305] on span "WD5a: HTML Exercise - Board Games" at bounding box center [106, 308] width 125 height 18
